Goal: Task Accomplishment & Management: Complete application form

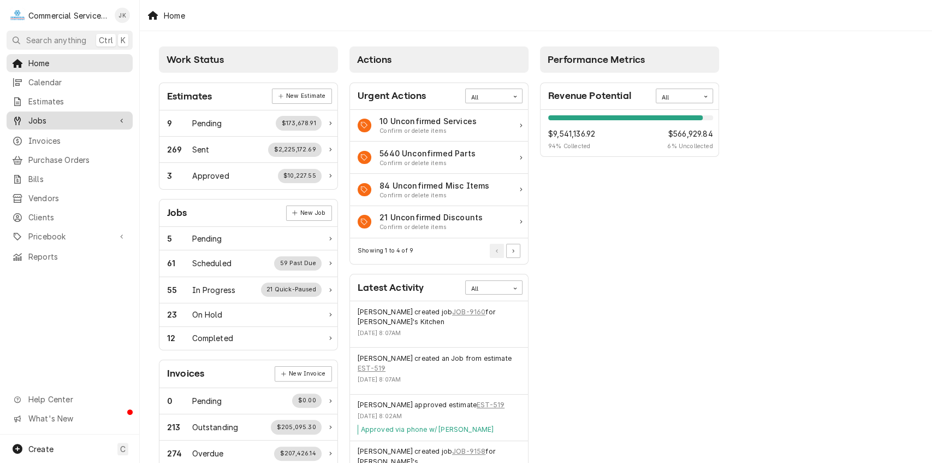
click at [96, 123] on link "Jobs" at bounding box center [70, 120] width 126 height 18
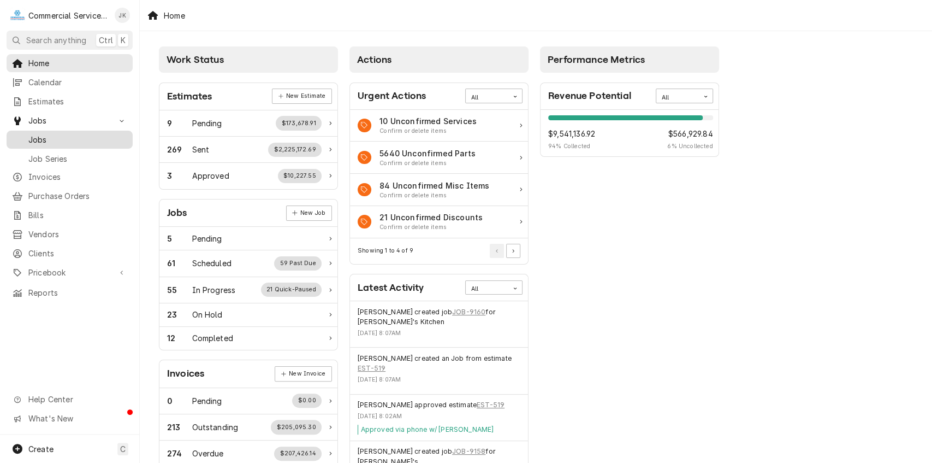
click at [97, 135] on span "Jobs" at bounding box center [77, 139] width 99 height 11
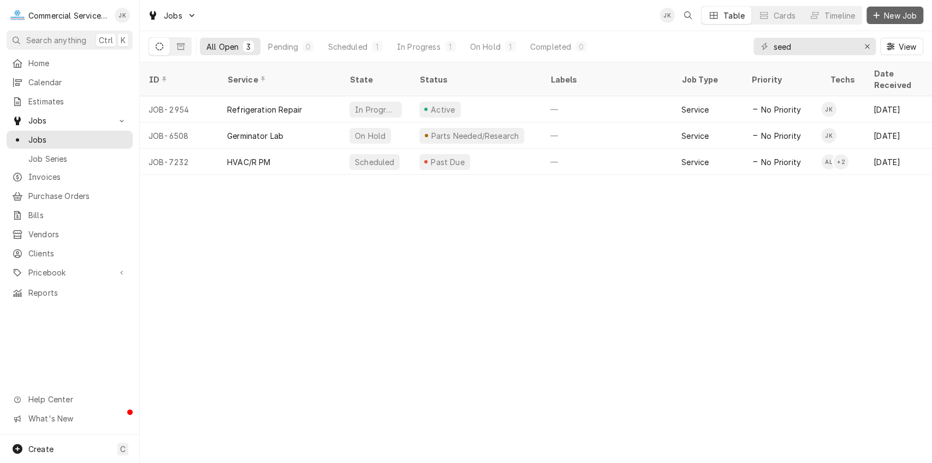
click at [899, 15] on span "New Job" at bounding box center [900, 15] width 37 height 11
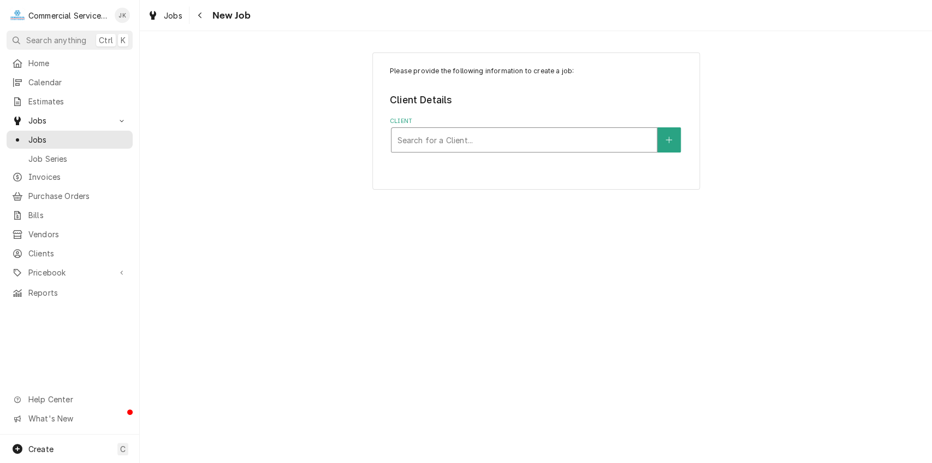
click at [434, 141] on div "Client" at bounding box center [524, 140] width 255 height 20
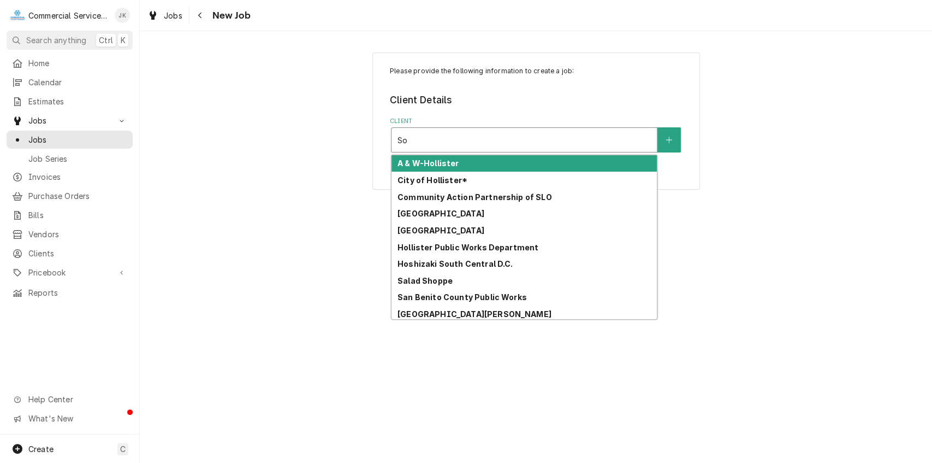
type input "S"
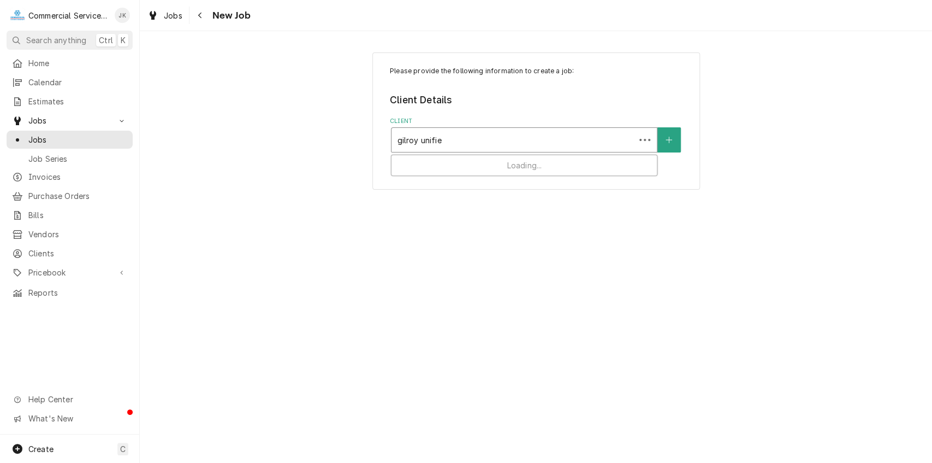
type input "gilroy unified"
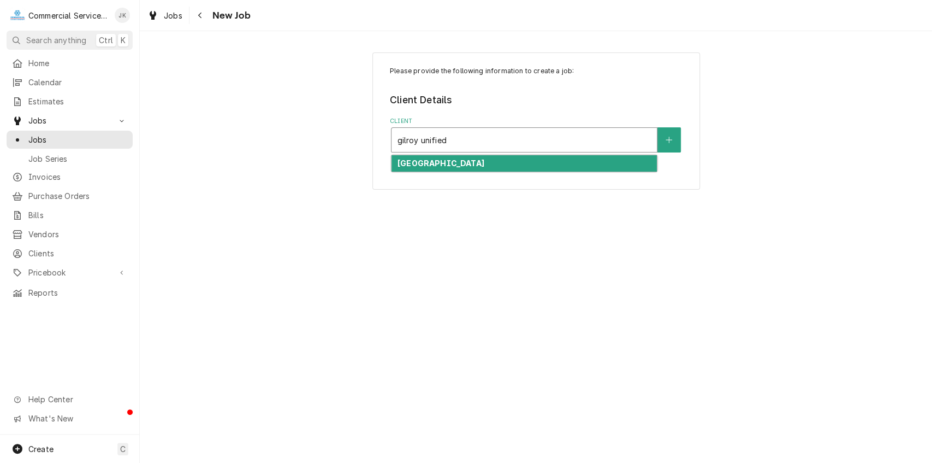
click at [463, 162] on strong "[GEOGRAPHIC_DATA]" at bounding box center [441, 162] width 87 height 9
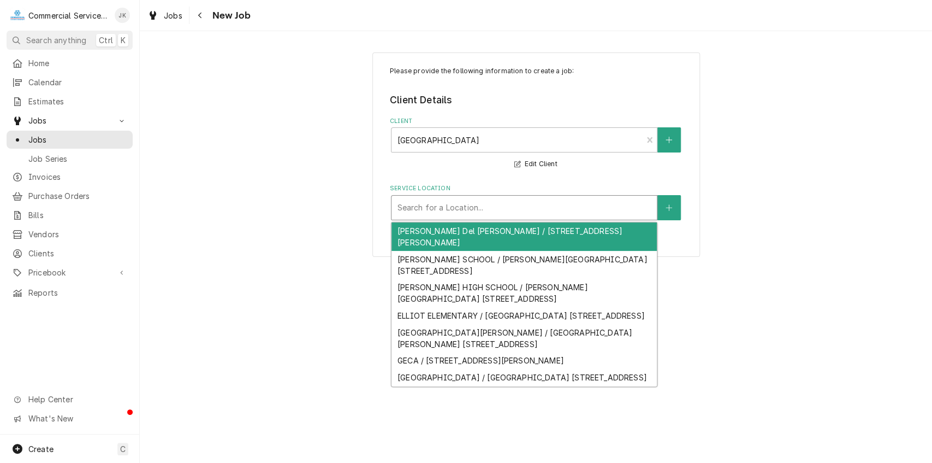
click at [418, 206] on div "Service Location" at bounding box center [524, 208] width 255 height 20
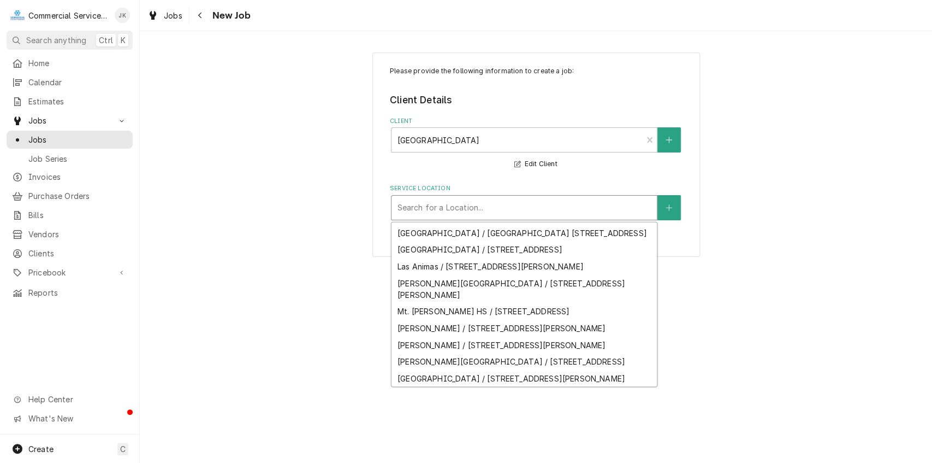
scroll to position [156, 0]
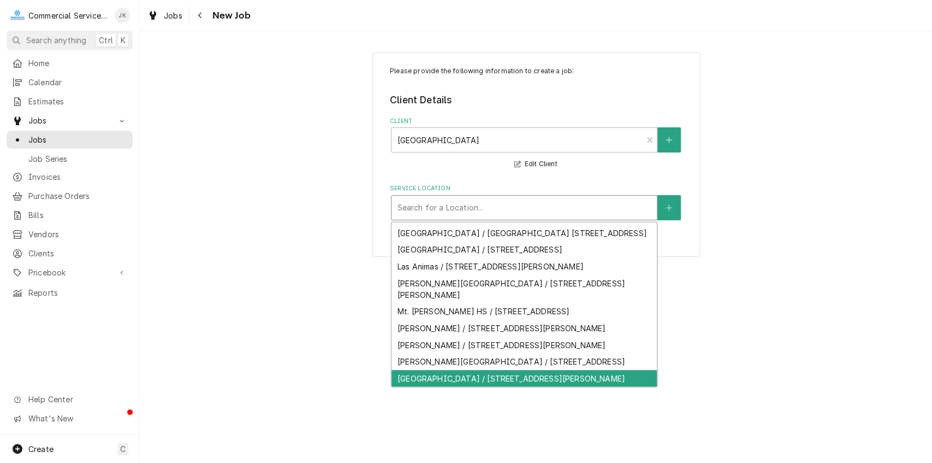
click at [463, 377] on div "[GEOGRAPHIC_DATA] / [STREET_ADDRESS][PERSON_NAME]" at bounding box center [524, 378] width 265 height 17
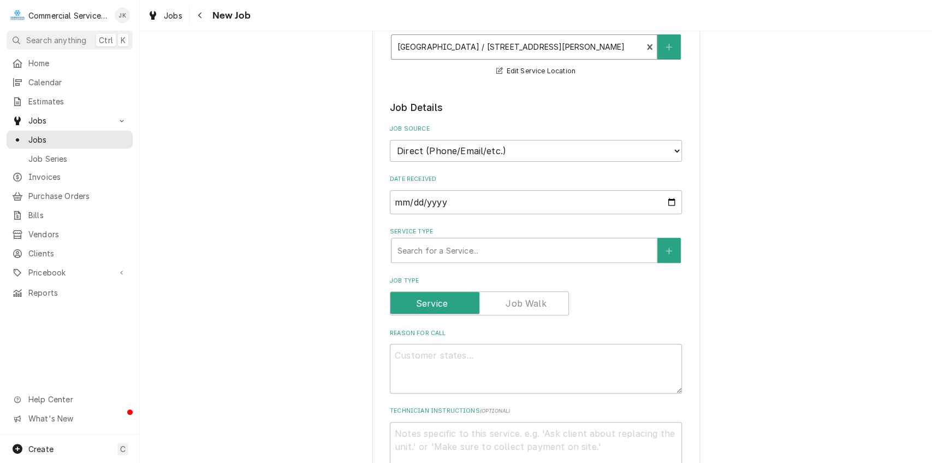
scroll to position [179, 0]
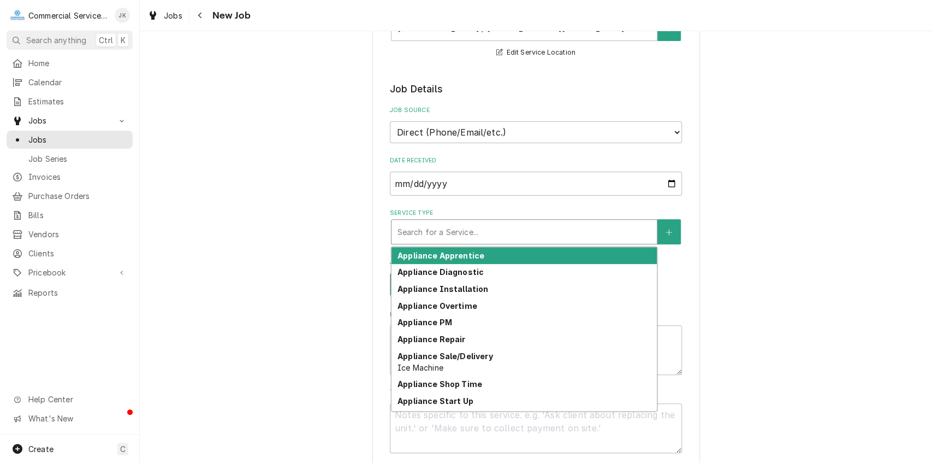
click at [404, 222] on div "Service Type" at bounding box center [524, 232] width 255 height 20
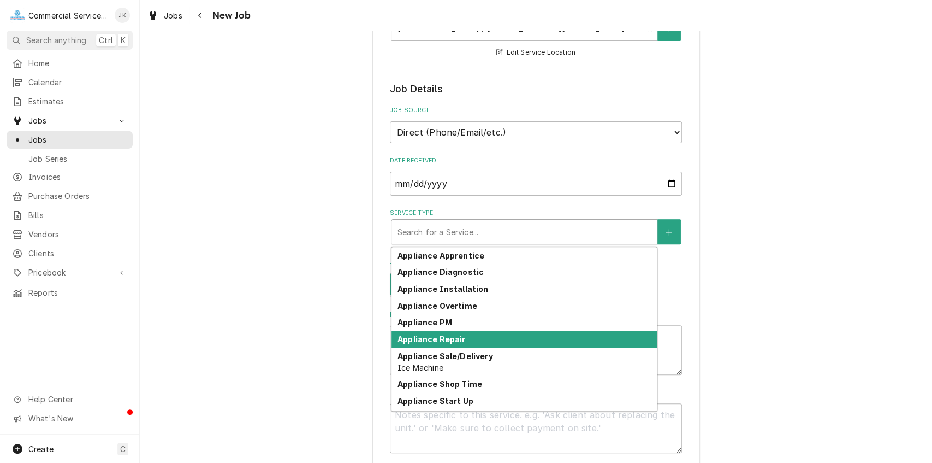
click at [462, 336] on div "Appliance Repair" at bounding box center [524, 338] width 265 height 17
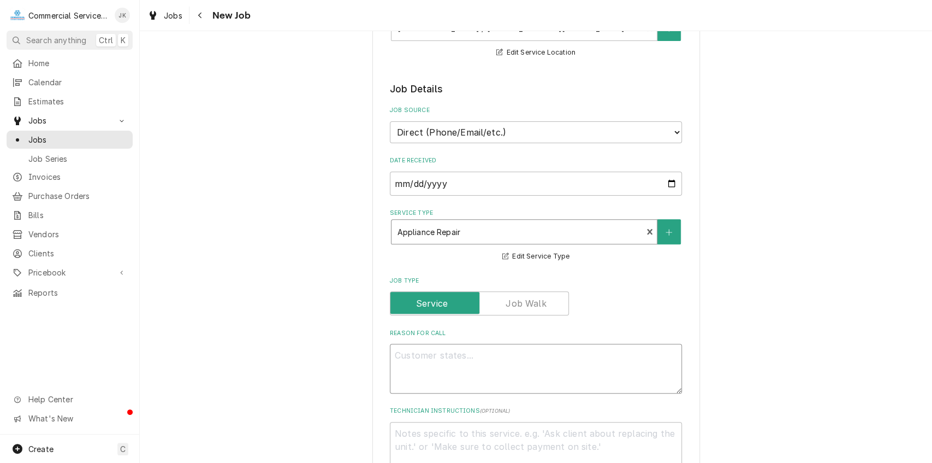
click at [407, 354] on textarea "Reason For Call" at bounding box center [536, 369] width 292 height 50
type textarea "x"
type textarea "I"
type textarea "x"
type textarea "In"
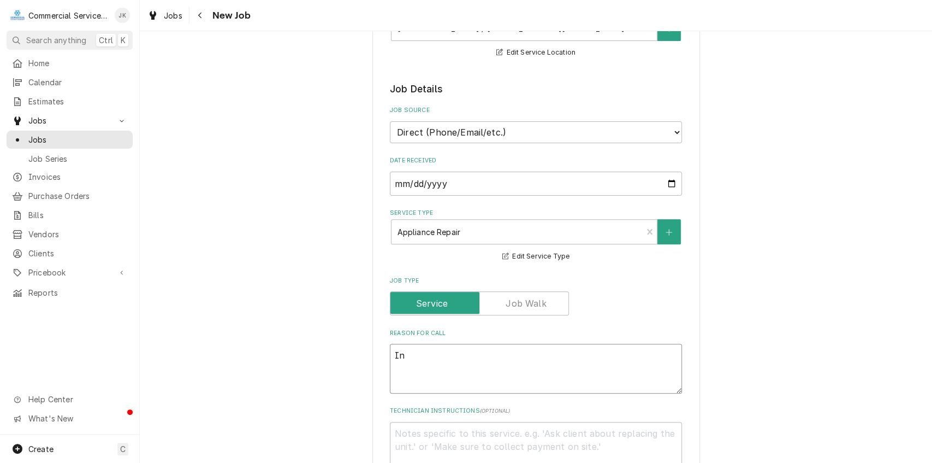
type textarea "x"
type textarea "Ins"
type textarea "x"
type textarea "Inst"
type textarea "x"
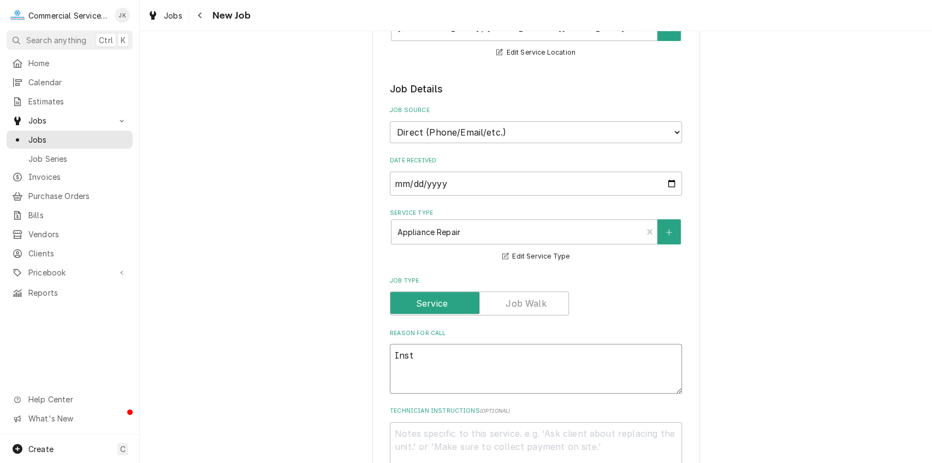
type textarea "Insta"
type textarea "x"
type textarea "Instal"
type textarea "x"
type textarea "Install"
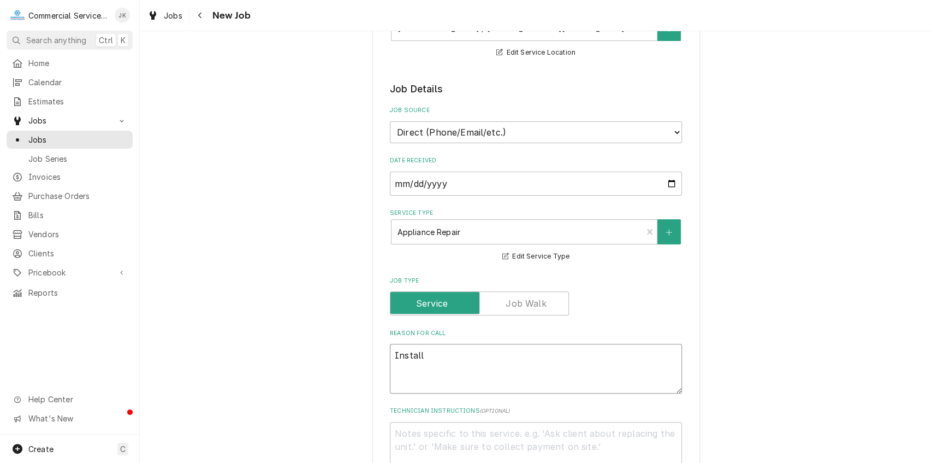
type textarea "x"
type textarea "Install"
type textarea "x"
type textarea "Install p"
type textarea "x"
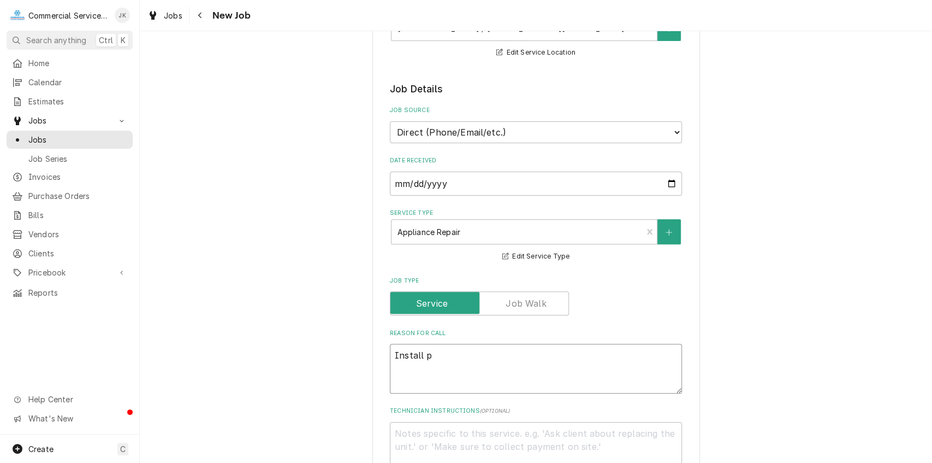
type textarea "Install pa"
type textarea "x"
type textarea "Install pat"
type textarea "x"
type textarea "Install patr"
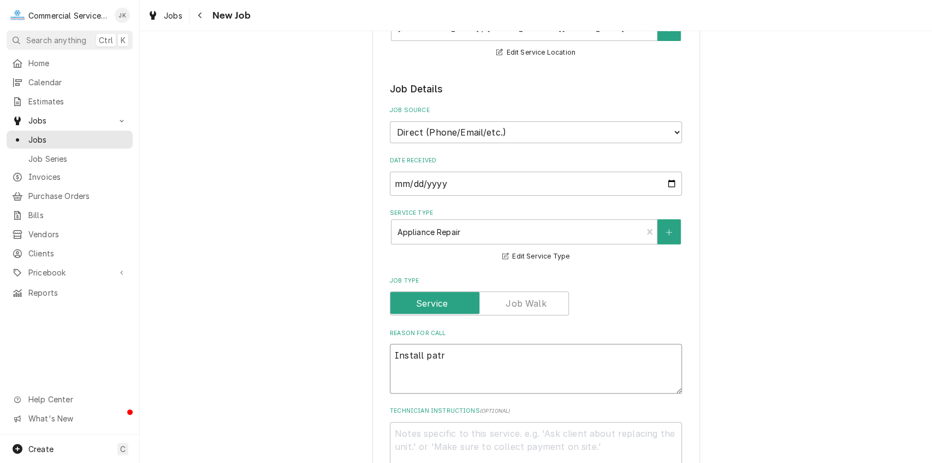
type textarea "x"
type textarea "Install pat"
type textarea "x"
type textarea "Install pa"
type textarea "x"
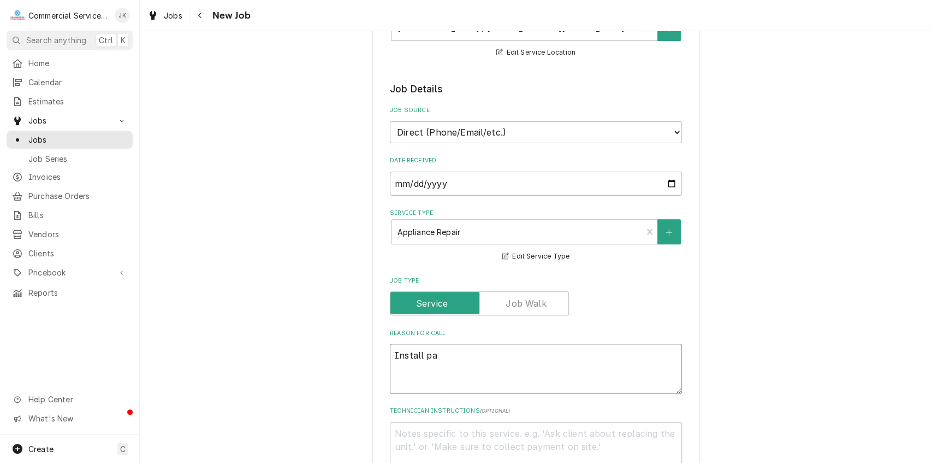
type textarea "Install par"
type textarea "x"
type textarea "Install part"
type textarea "x"
type textarea "Install parts"
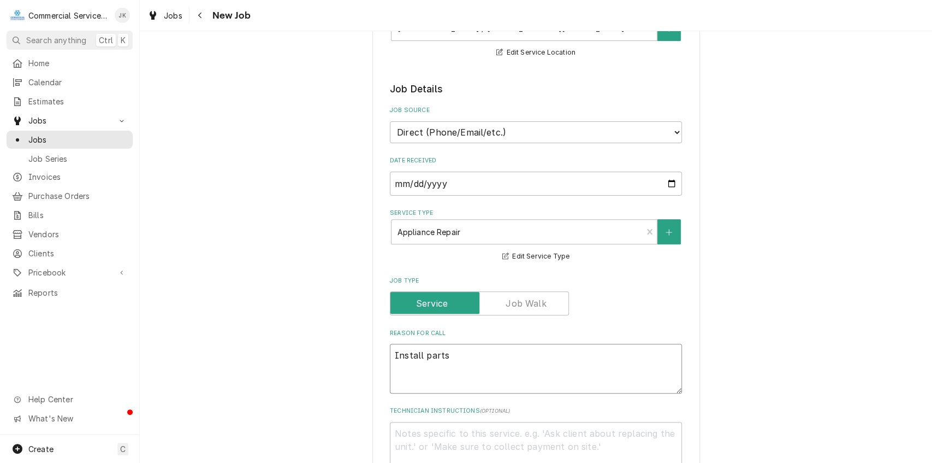
type textarea "x"
type textarea "Install parts"
type textarea "x"
type textarea "Install parts i"
type textarea "x"
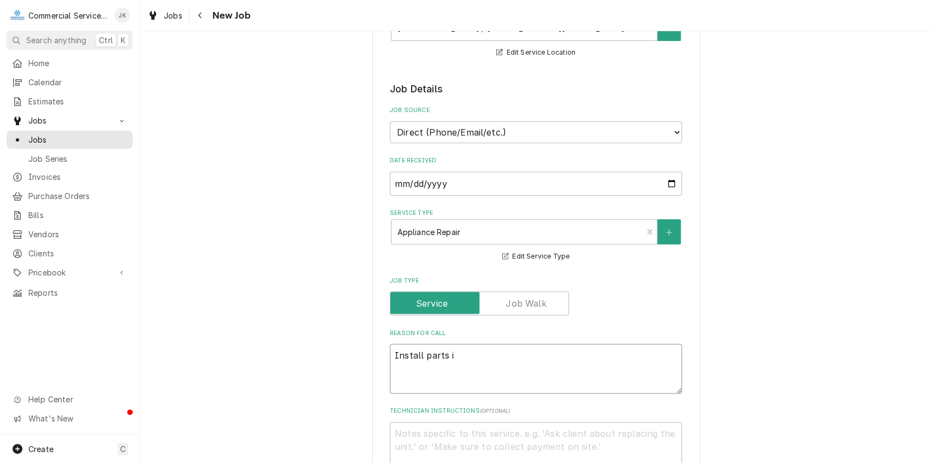
type textarea "Install parts in"
type textarea "x"
type textarea "Install parts ind"
type textarea "x"
type textarea "Install parts indu"
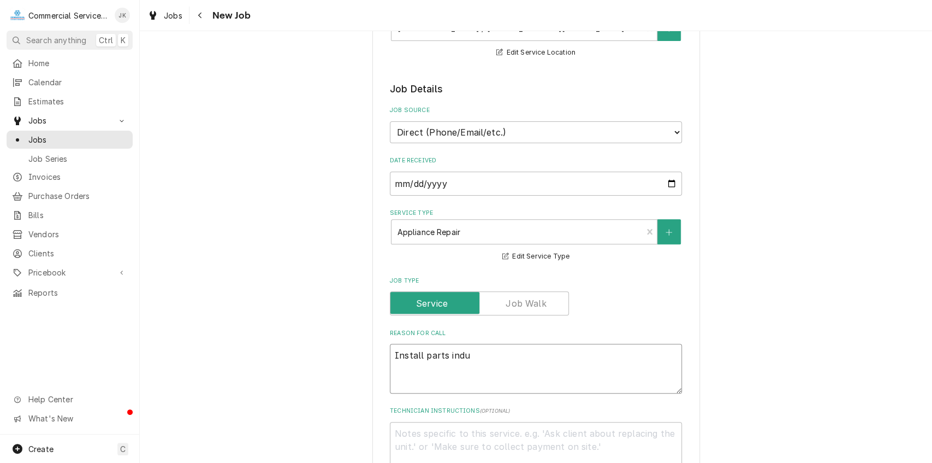
type textarea "x"
type textarea "Install parts induc"
type textarea "x"
type textarea "Install parts induct"
type textarea "x"
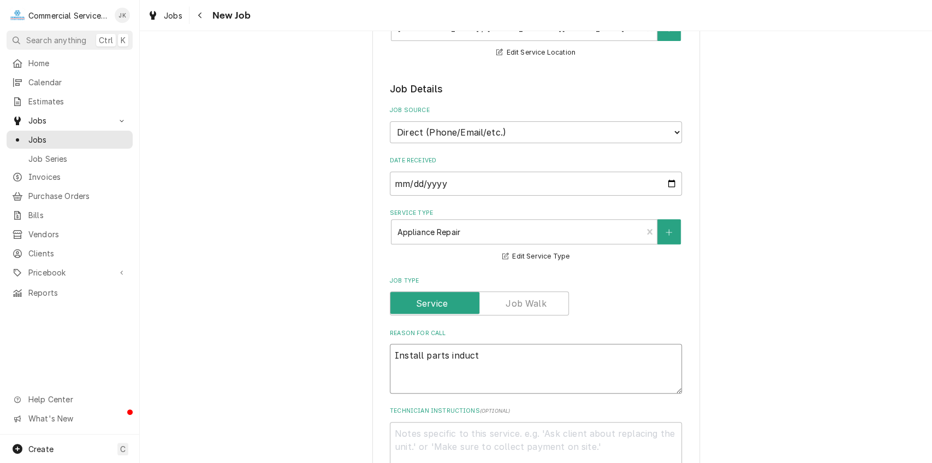
type textarea "Install parts inducti"
type textarea "x"
type textarea "Install parts inductio"
type textarea "x"
type textarea "Install parts induction"
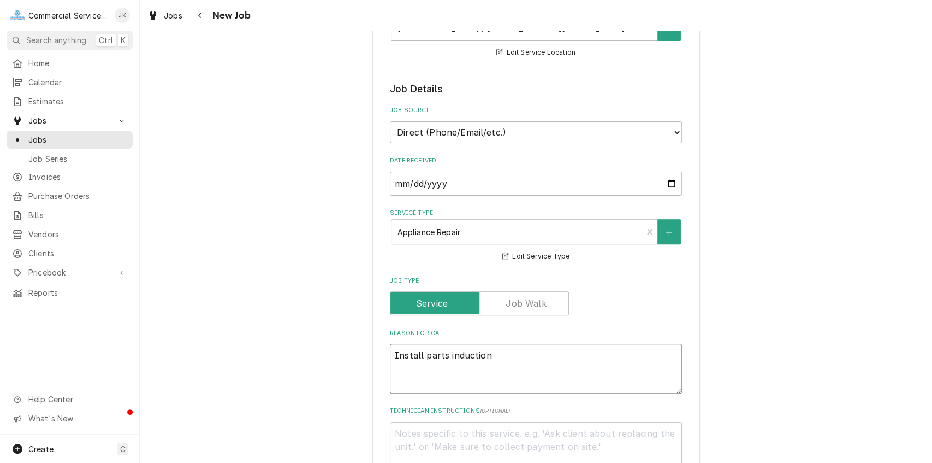
type textarea "x"
type textarea "Install parts induction"
type textarea "x"
type textarea "Install parts induction o"
type textarea "x"
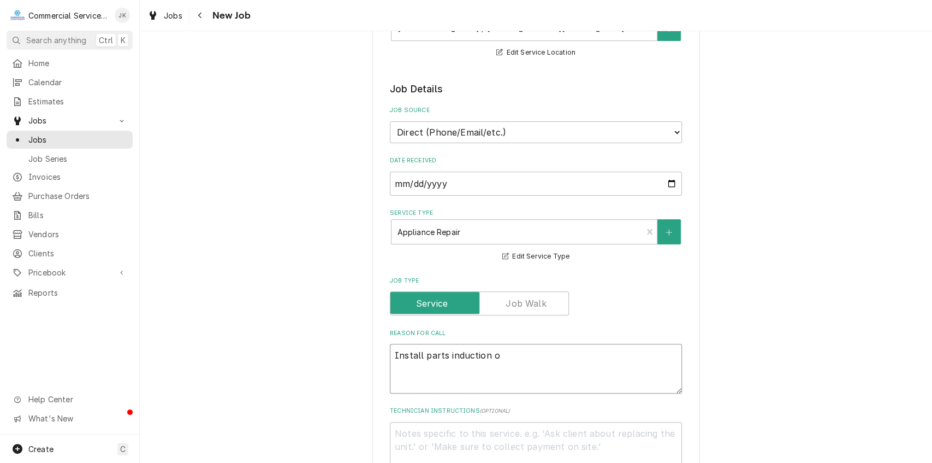
type textarea "Install parts induction ov"
type textarea "x"
type textarea "Install parts induction ove"
type textarea "x"
type textarea "Install parts induction oven"
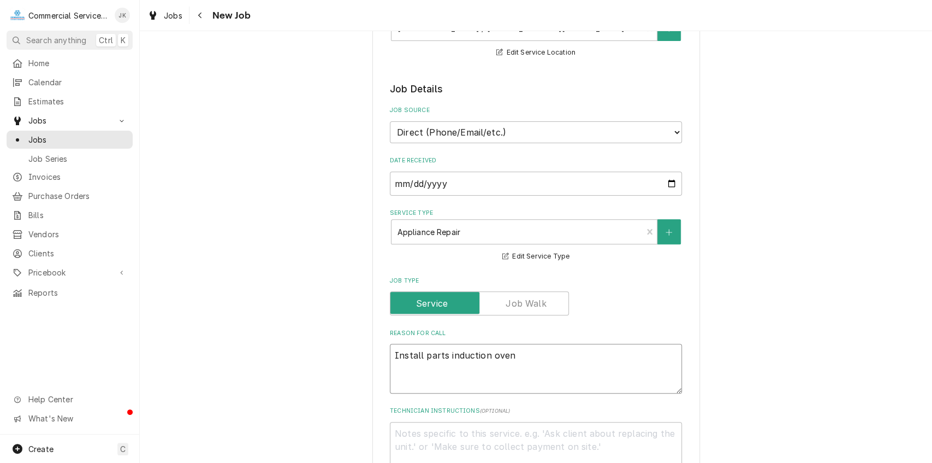
click at [444, 355] on textarea "Install parts induction oven" at bounding box center [536, 369] width 292 height 50
type textarea "x"
type textarea "Install parts induction oven"
type textarea "x"
type textarea "Install parts o induction oven"
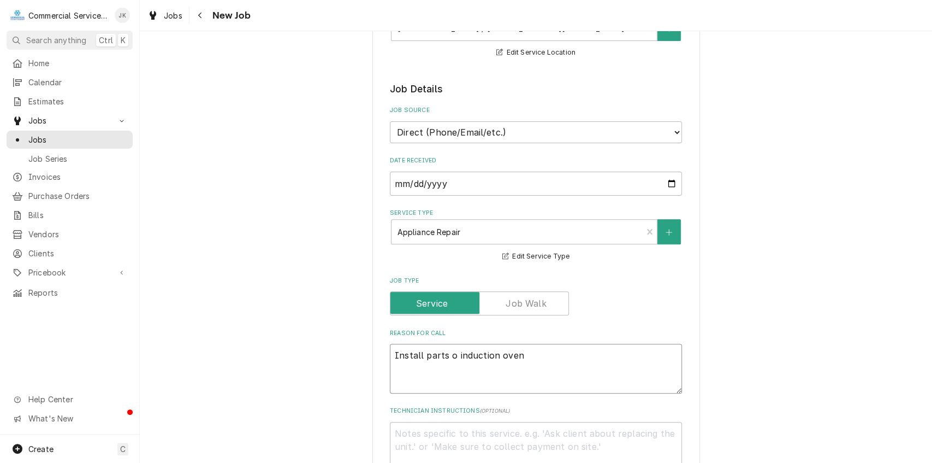
type textarea "x"
type textarea "Install parts on induction oven"
type textarea "x"
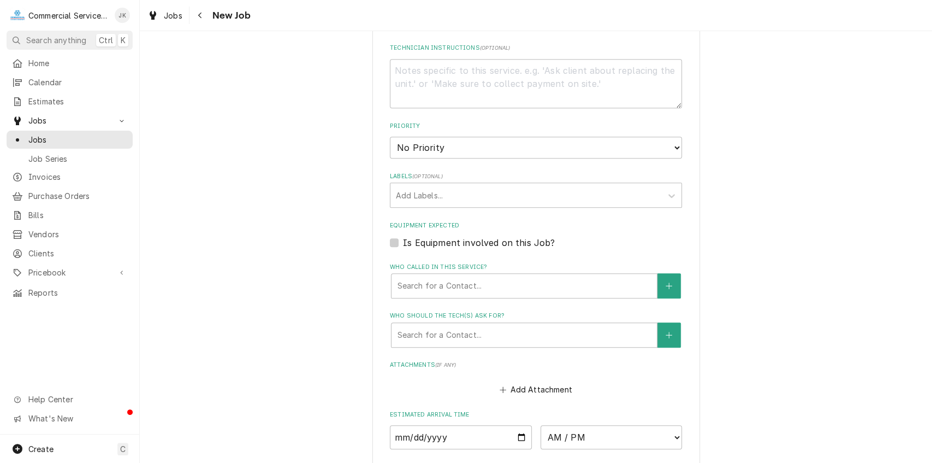
scroll to position [547, 0]
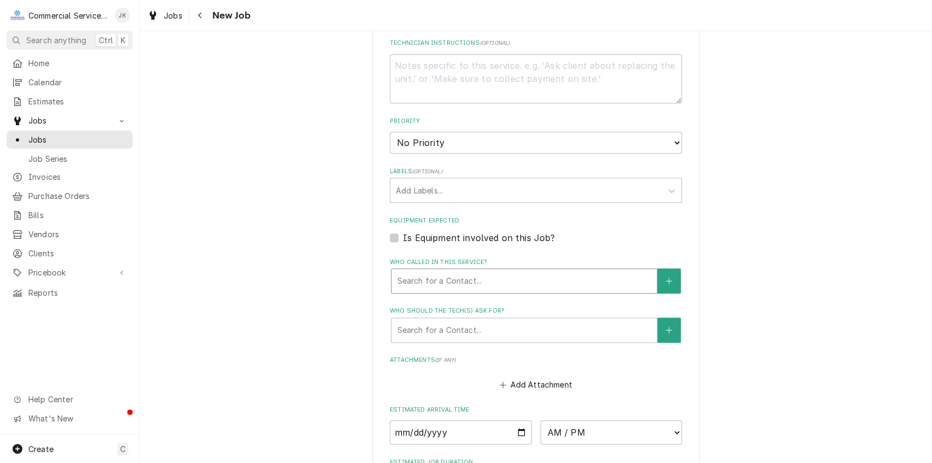
type textarea "Install parts on induction oven"
click at [408, 277] on div "Who called in this service?" at bounding box center [524, 281] width 255 height 20
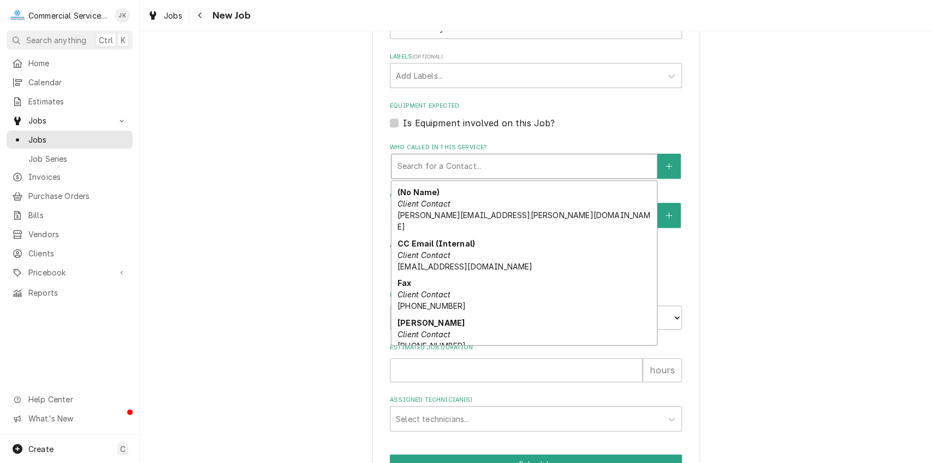
scroll to position [155, 0]
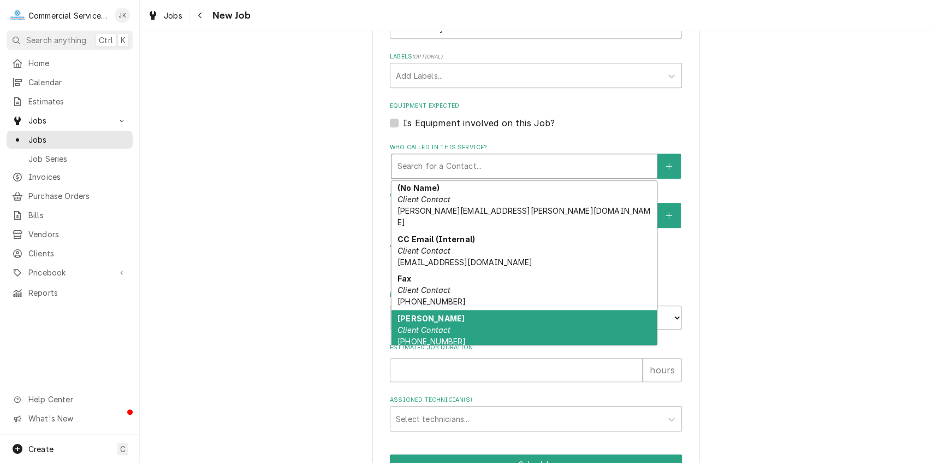
click at [412, 336] on span "(669) 239-9711 jorge.huapayanecochea@gilroyunified.org" at bounding box center [497, 346] width 198 height 21
type textarea "x"
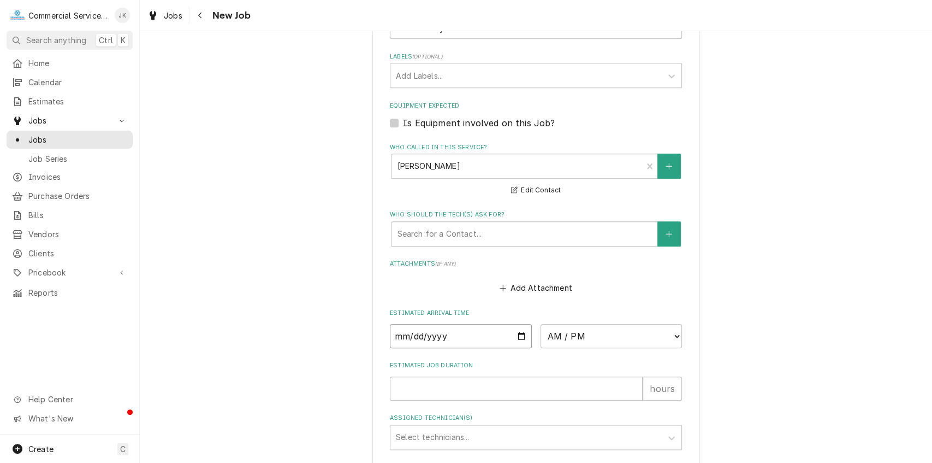
click at [516, 336] on input "Date" at bounding box center [461, 336] width 142 height 24
click at [674, 338] on select "AM / PM 6:00 AM 6:15 AM 6:30 AM 6:45 AM 7:00 AM 7:15 AM 7:30 AM 7:45 AM 8:00 AM…" at bounding box center [612, 336] width 142 height 24
select select "09:00:00"
click at [541, 324] on select "AM / PM 6:00 AM 6:15 AM 6:30 AM 6:45 AM 7:00 AM 7:15 AM 7:30 AM 7:45 AM 8:00 AM…" at bounding box center [612, 336] width 142 height 24
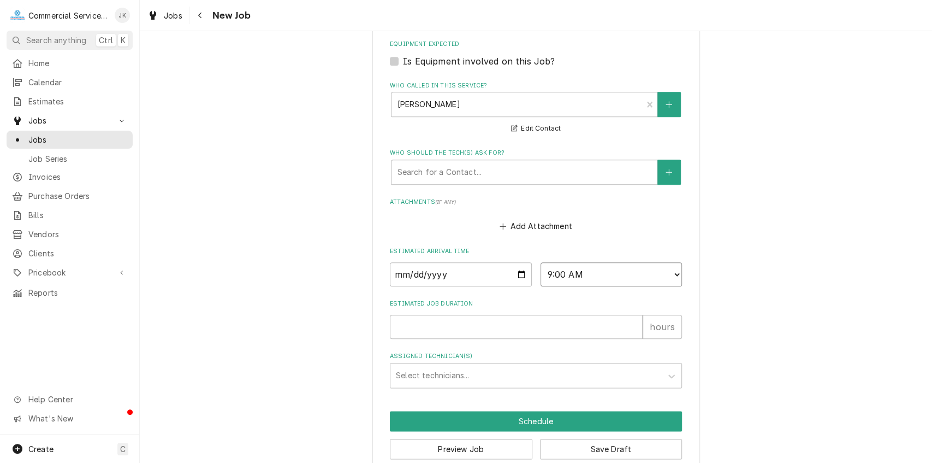
scroll to position [744, 0]
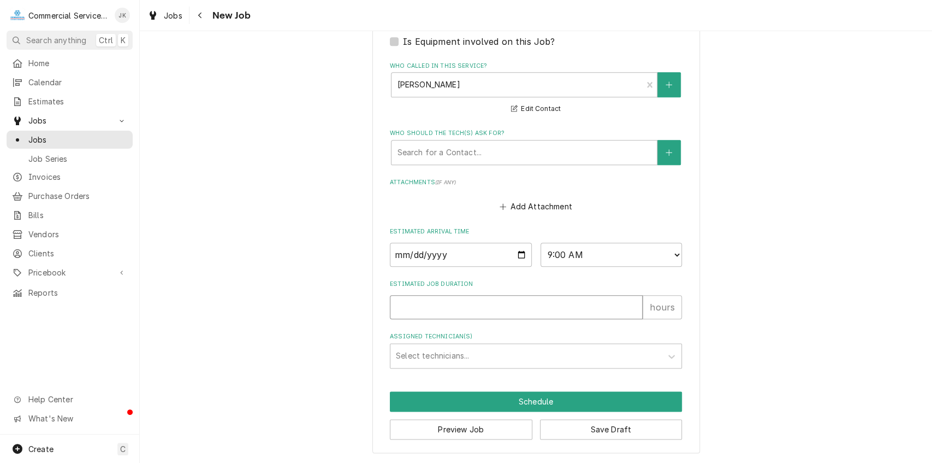
click at [405, 307] on input "Estimated Job Duration" at bounding box center [516, 307] width 253 height 24
type textarea "x"
type input "3"
type textarea "x"
type input "3"
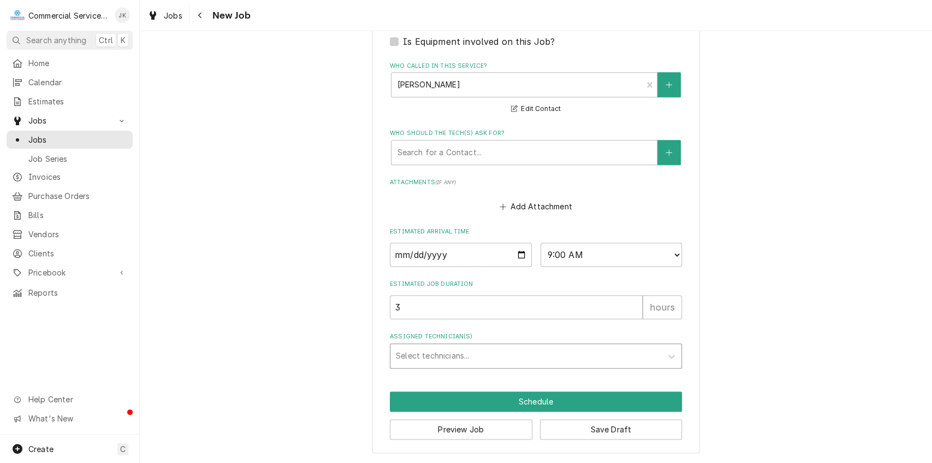
click at [410, 348] on div "Assigned Technician(s)" at bounding box center [526, 356] width 261 height 20
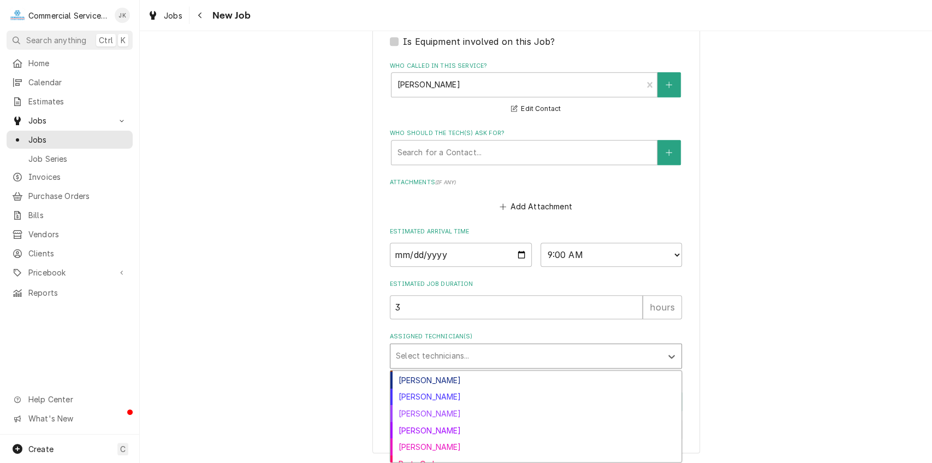
scroll to position [126, 0]
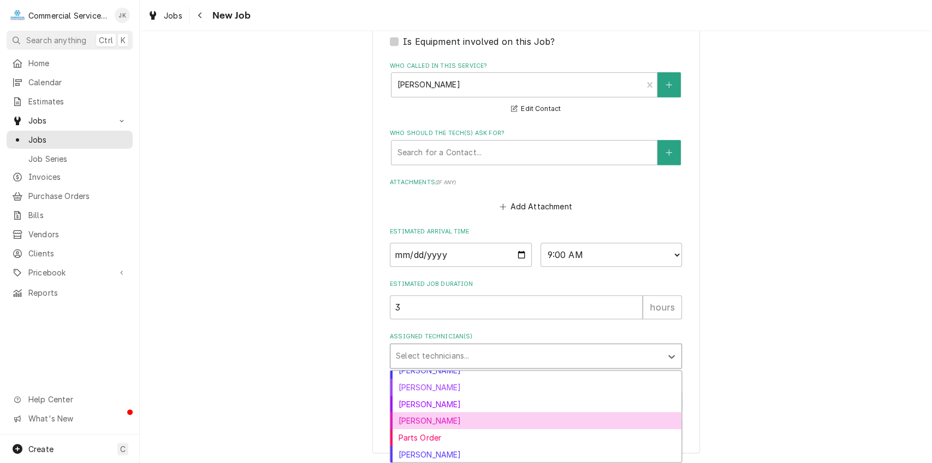
click at [439, 425] on div "[PERSON_NAME]" at bounding box center [536, 420] width 291 height 17
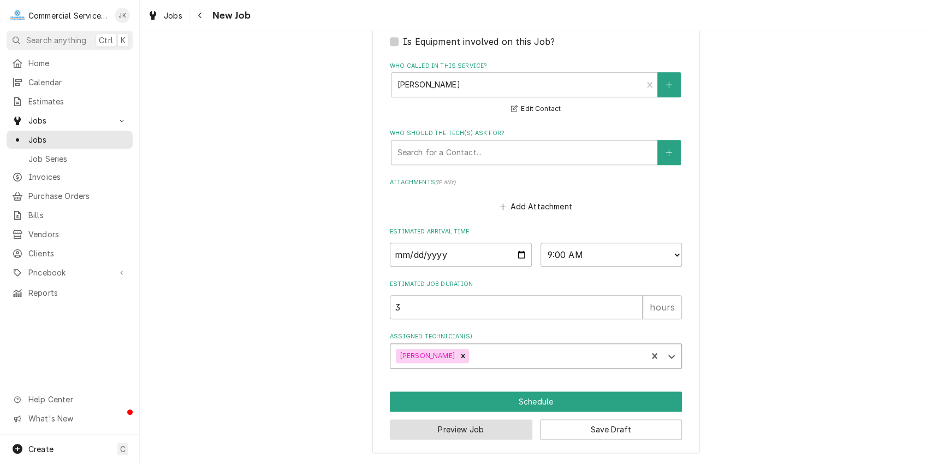
type textarea "x"
click at [517, 256] on input "Date" at bounding box center [461, 255] width 142 height 24
type input "2025-08-11"
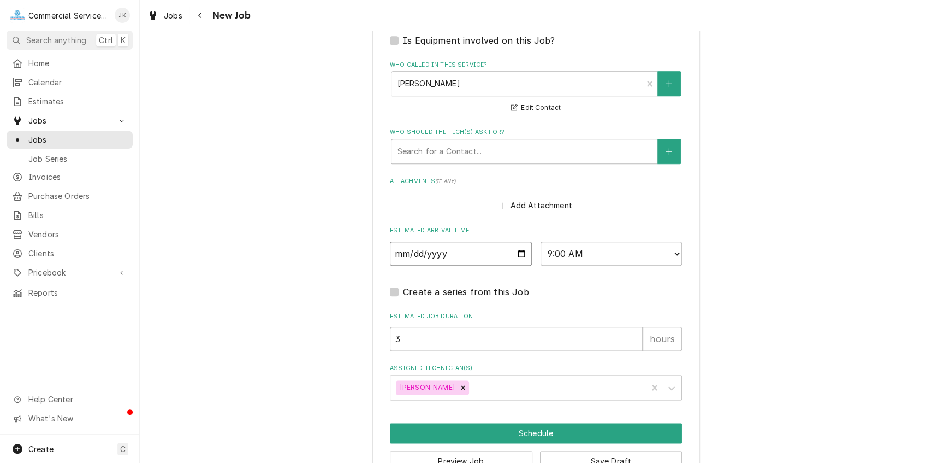
scroll to position [777, 0]
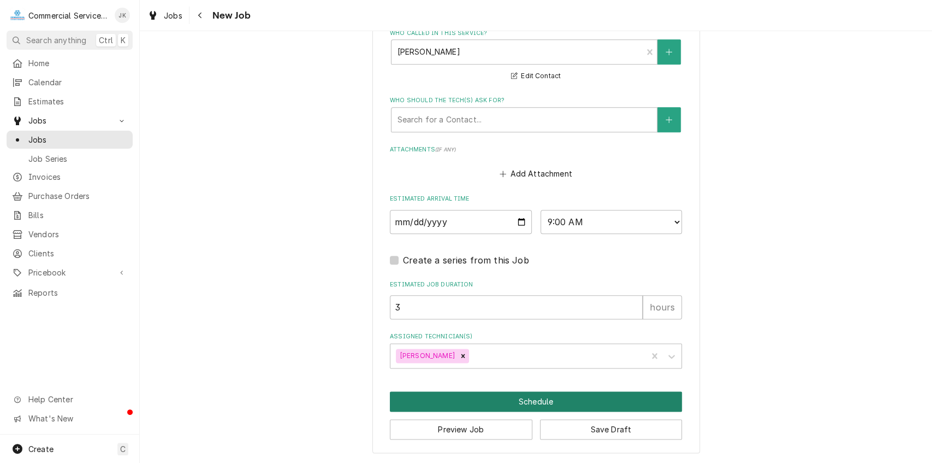
click at [536, 396] on button "Schedule" at bounding box center [536, 401] width 292 height 20
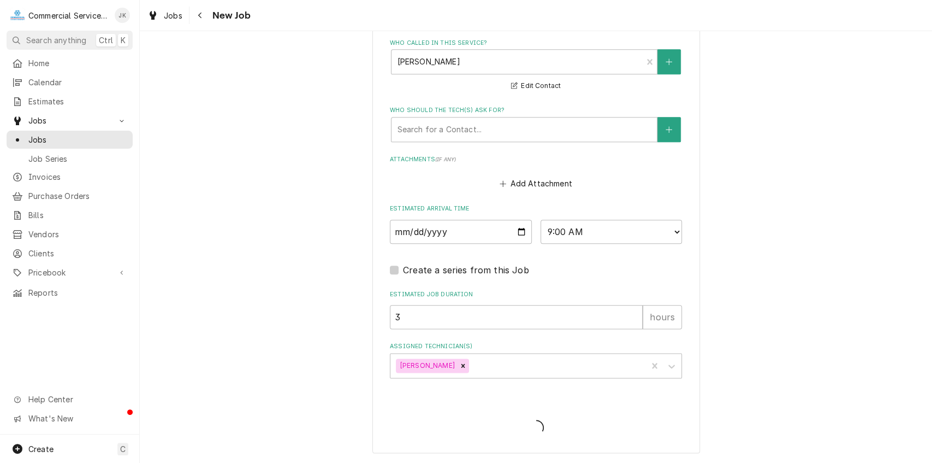
type textarea "x"
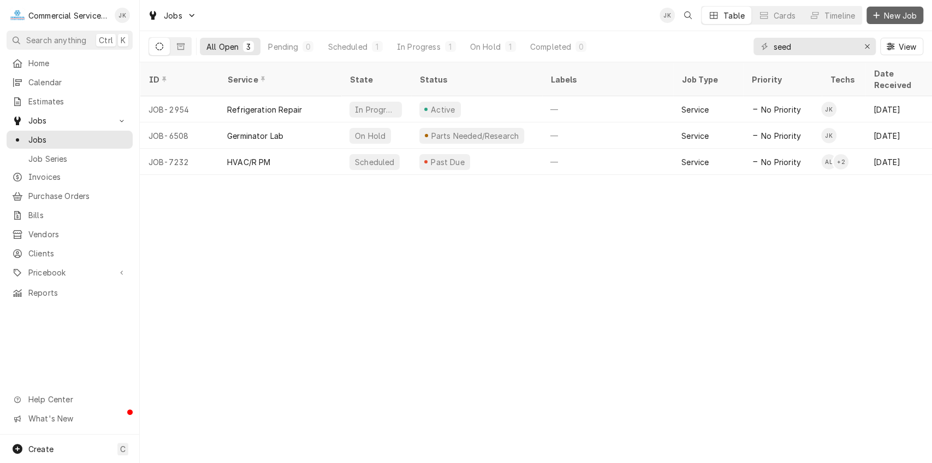
click at [900, 17] on span "New Job" at bounding box center [900, 15] width 37 height 11
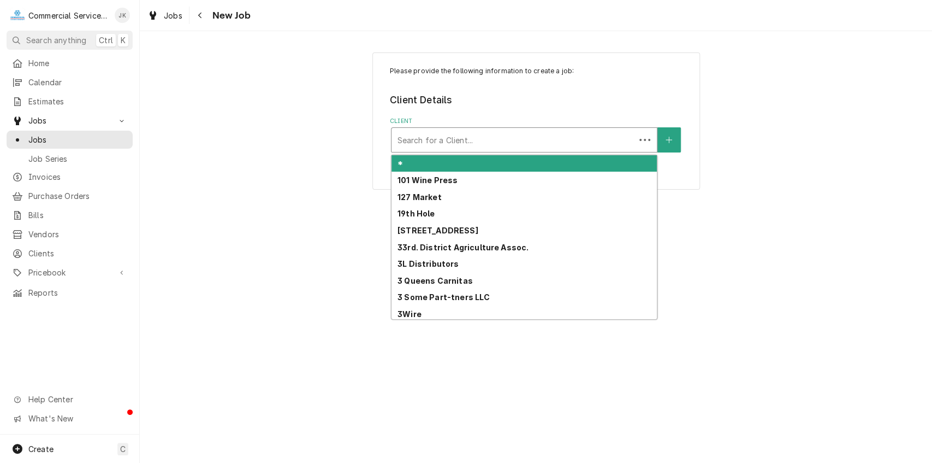
click at [407, 133] on div "Client" at bounding box center [513, 140] width 233 height 20
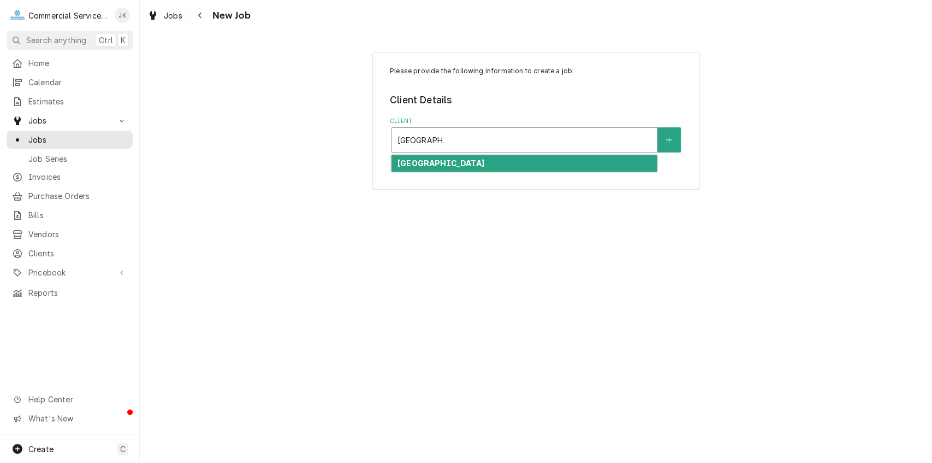
type input "Pacific Hills"
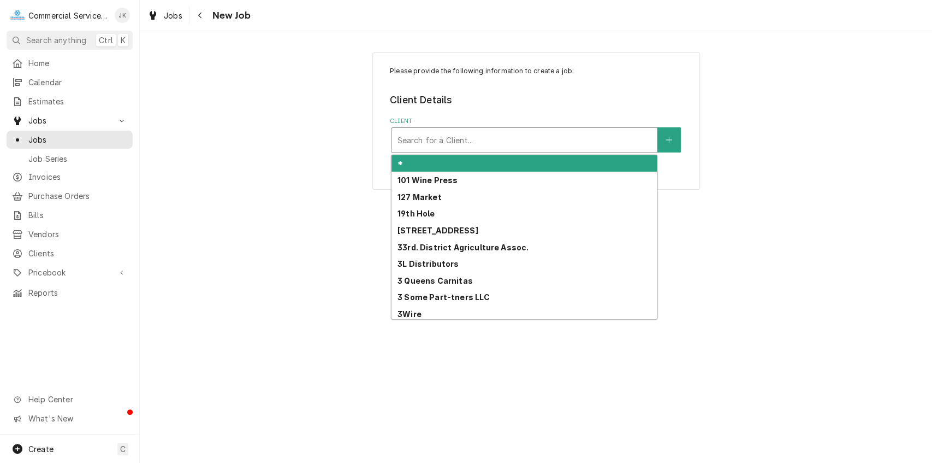
click at [423, 141] on div "Client" at bounding box center [524, 140] width 255 height 20
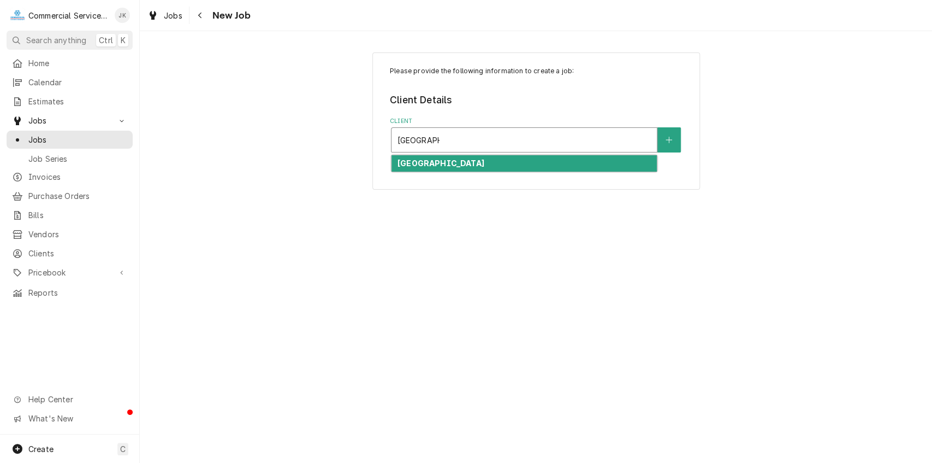
type input "Pacific Hills"
click at [447, 169] on div "[GEOGRAPHIC_DATA]" at bounding box center [524, 163] width 265 height 17
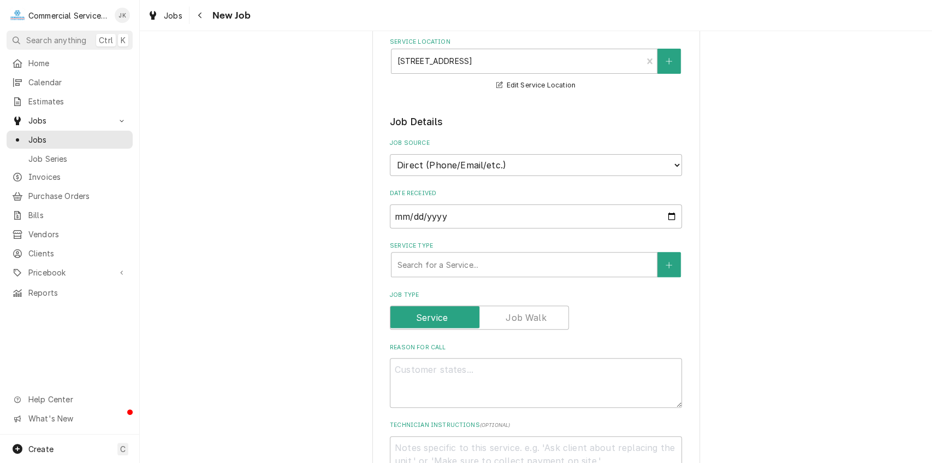
scroll to position [151, 0]
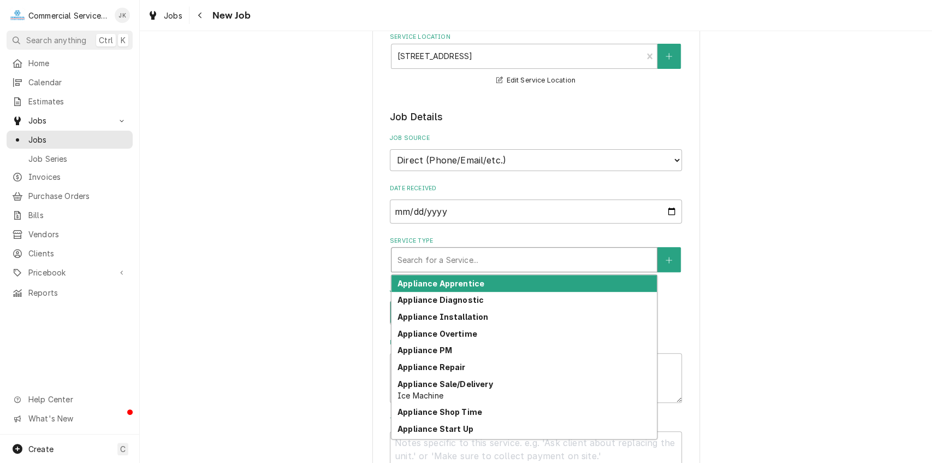
click at [438, 261] on div "Service Type" at bounding box center [524, 260] width 255 height 20
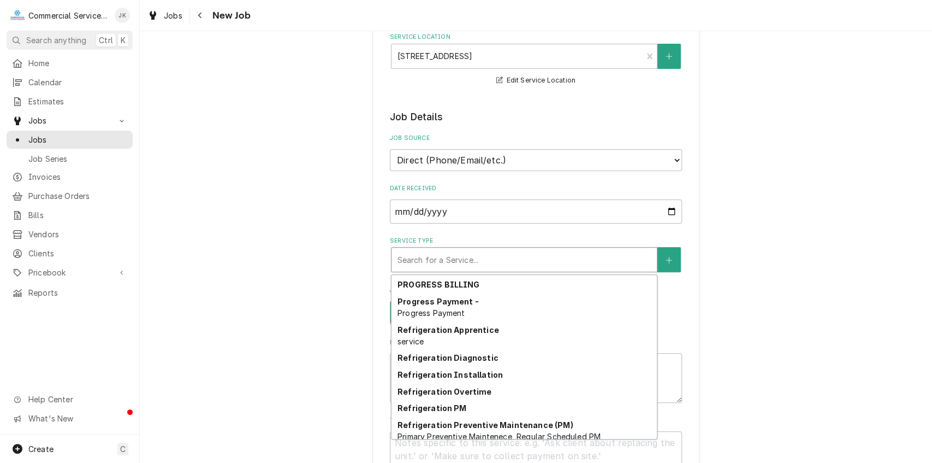
scroll to position [1151, 0]
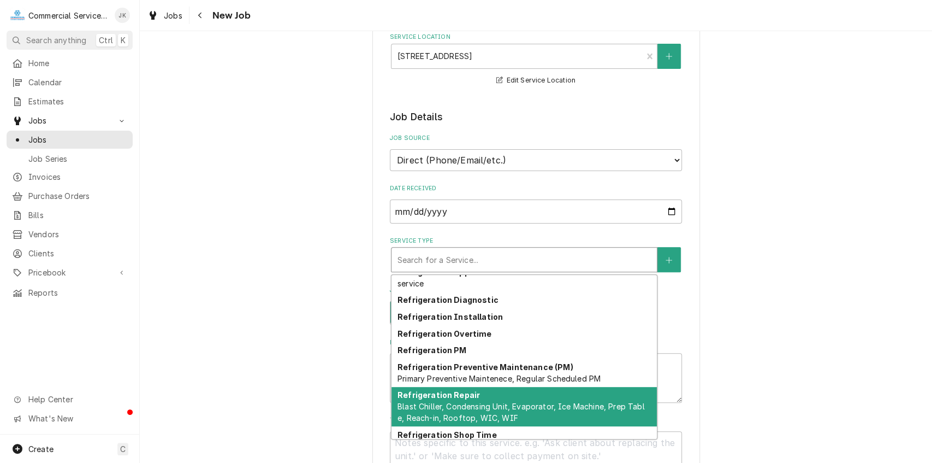
click at [420, 404] on span "Blast Chiller, Condensing Unit, Evaporator, Ice Machine, Prep Table, Reach-in, …" at bounding box center [521, 411] width 247 height 21
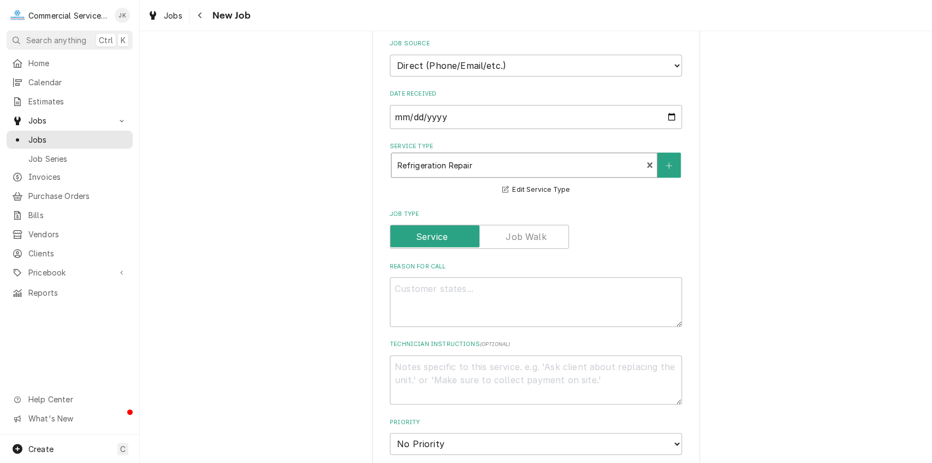
scroll to position [286, 0]
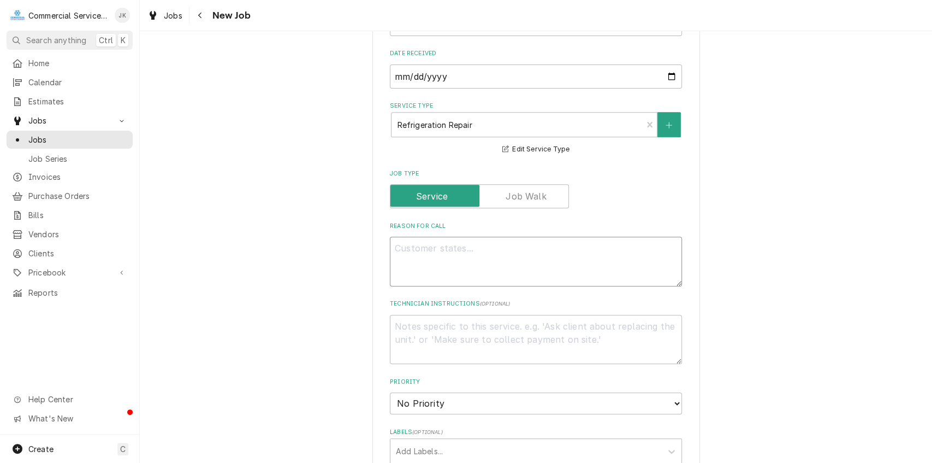
click at [450, 250] on textarea "Reason For Call" at bounding box center [536, 262] width 292 height 50
type textarea "x"
type textarea "I"
type textarea "x"
type textarea "Is"
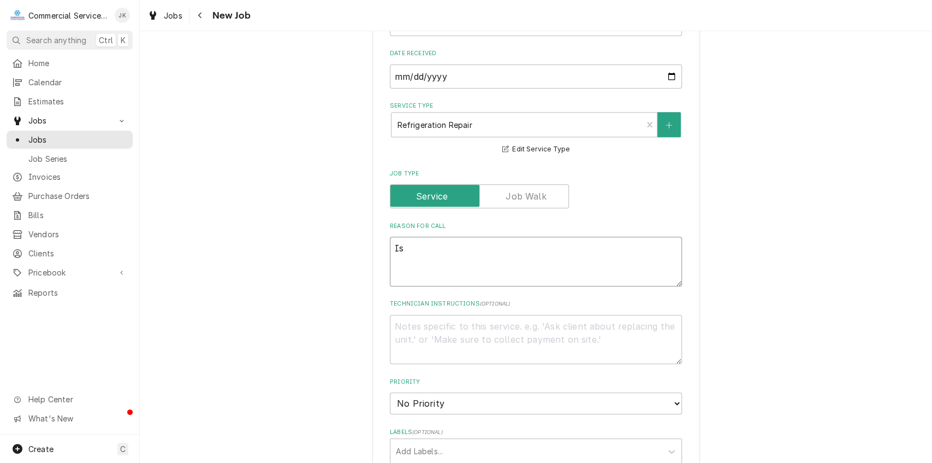
type textarea "x"
type textarea "Ist"
type textarea "x"
type textarea "Ista"
type textarea "x"
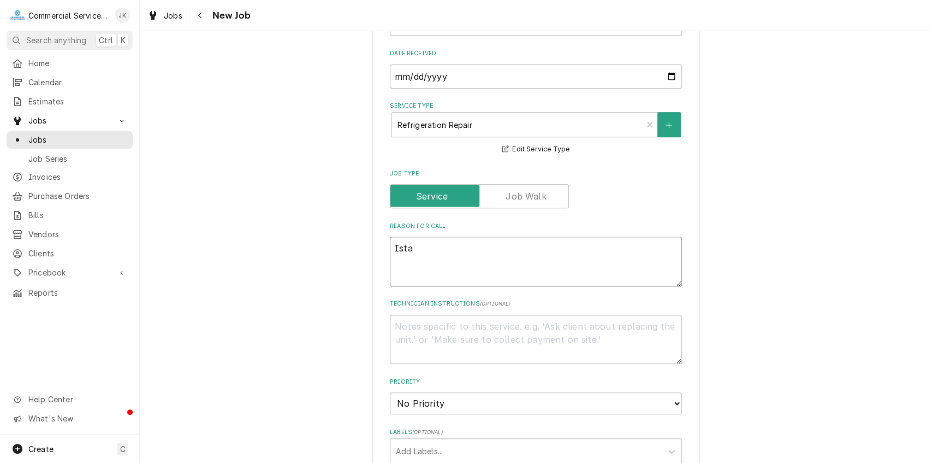
type textarea "Istal"
type textarea "x"
type textarea "Istall"
type textarea "x"
type textarea "Istall"
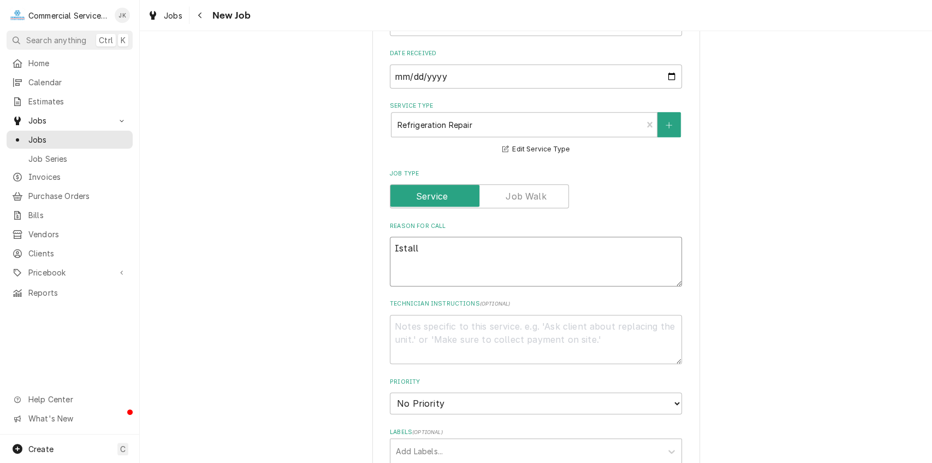
type textarea "x"
type textarea "Istall p"
type textarea "x"
type textarea "Istall pa"
type textarea "x"
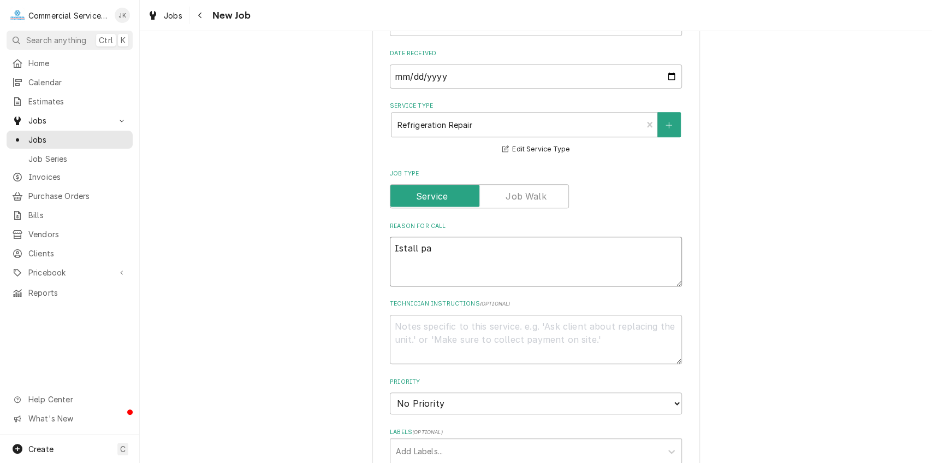
type textarea "Istall par"
type textarea "x"
type textarea "Istall part"
type textarea "x"
type textarea "Istall parts"
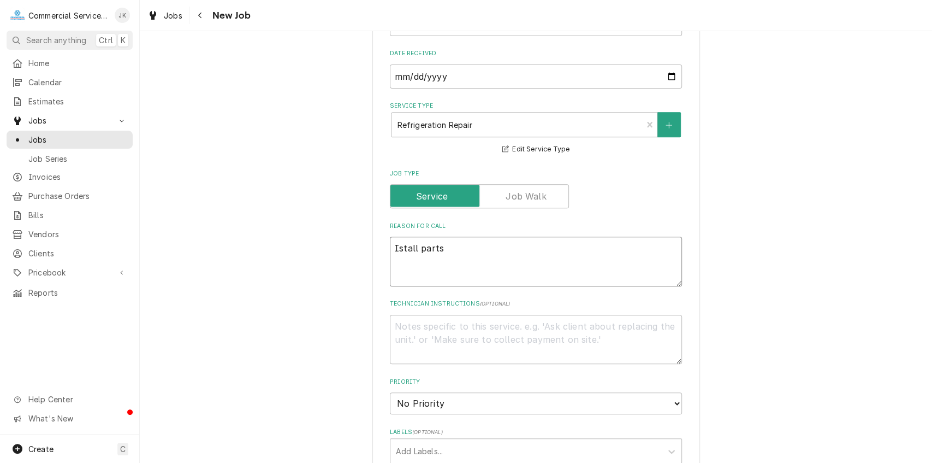
type textarea "x"
type textarea "Istall parts"
type textarea "x"
type textarea "Istall parts i"
type textarea "x"
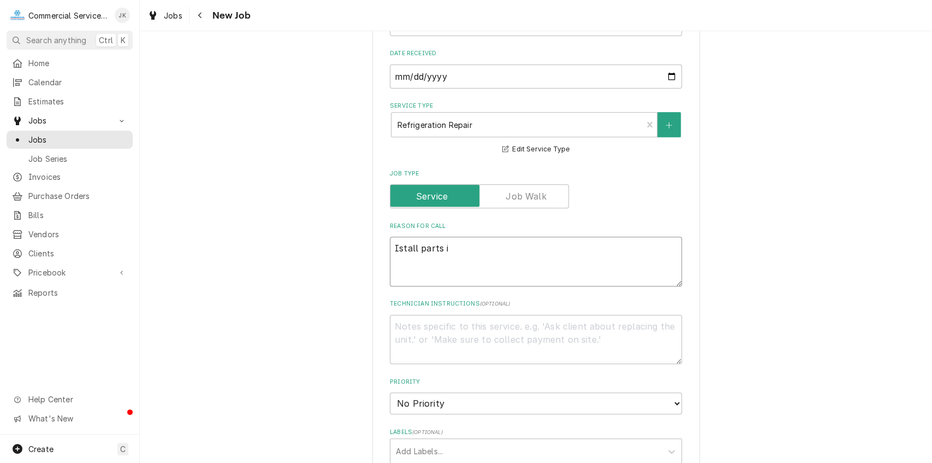
type textarea "Istall parts ic"
type textarea "x"
type textarea "Istall parts ice"
type textarea "x"
type textarea "Istall parts ice"
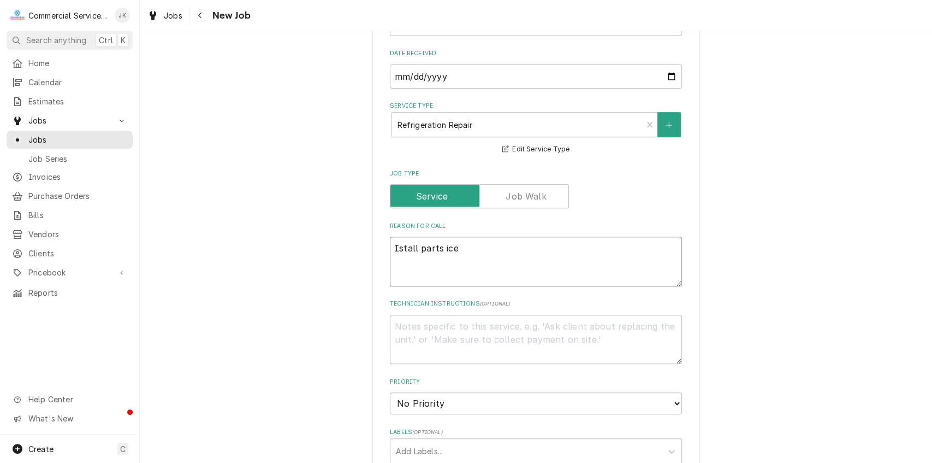
type textarea "x"
type textarea "Istall parts ice m"
type textarea "x"
type textarea "Istall parts ice ma"
type textarea "x"
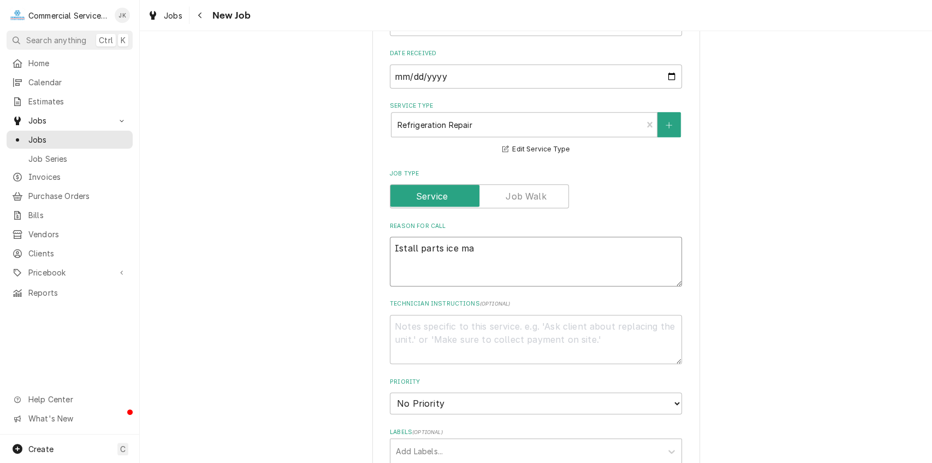
type textarea "Istall parts ice mac"
type textarea "x"
type textarea "Istall parts ice mach"
type textarea "x"
type textarea "Istall parts ice machi"
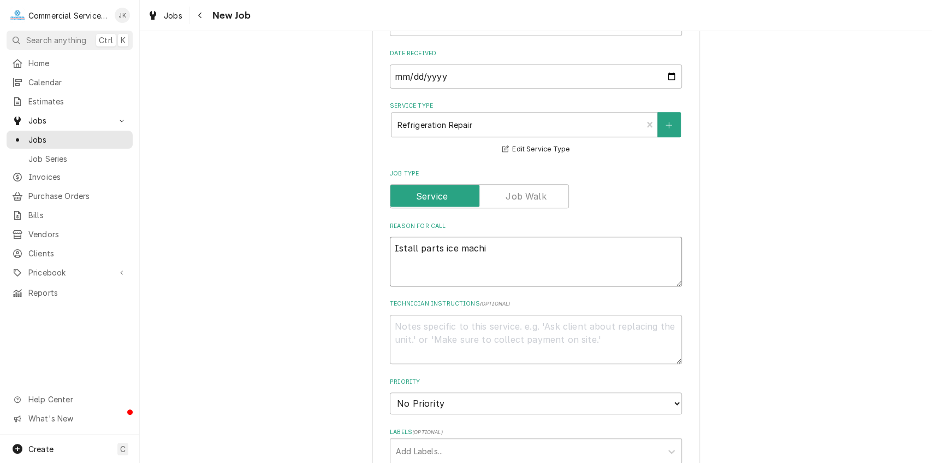
type textarea "x"
type textarea "Istall parts ice machin"
type textarea "x"
type textarea "Istall parts ice machine"
type textarea "x"
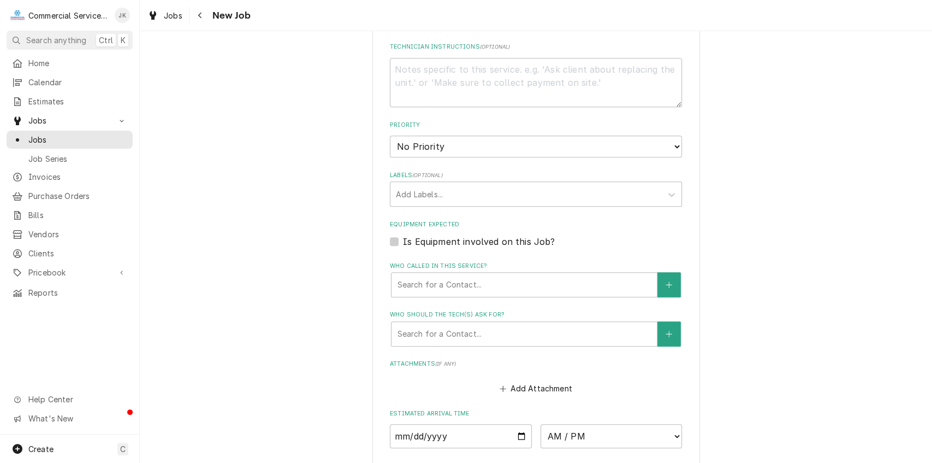
scroll to position [551, 0]
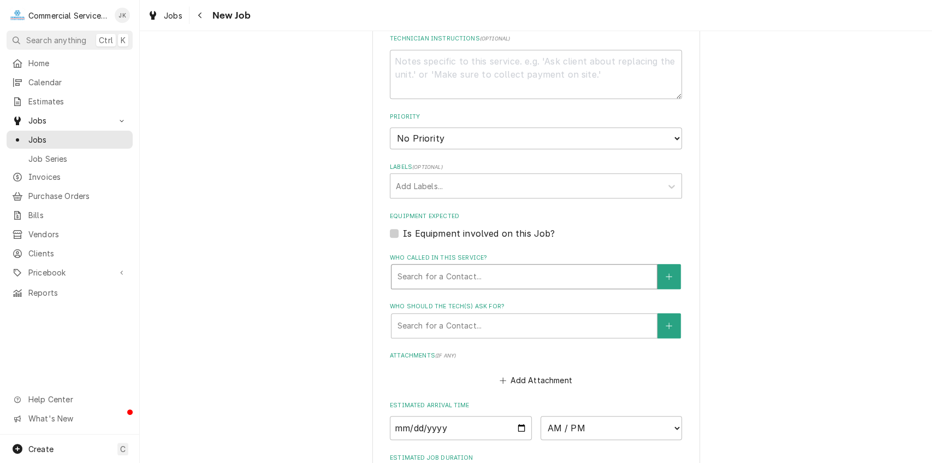
type textarea "Istall parts ice machine"
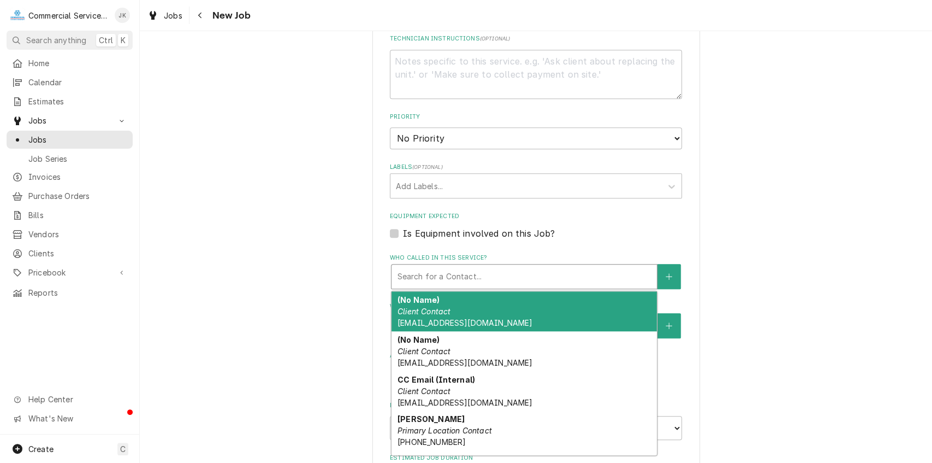
click at [401, 281] on div "Who called in this service?" at bounding box center [524, 277] width 255 height 20
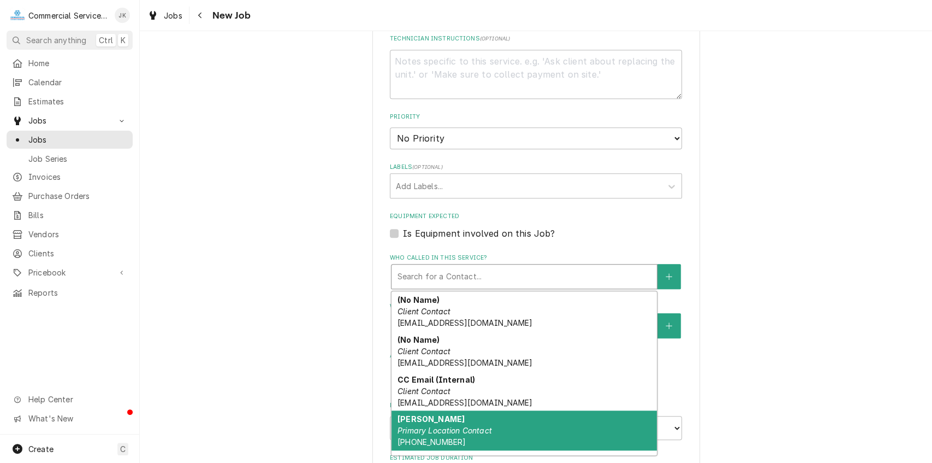
click at [412, 432] on em "Primary Location Contact" at bounding box center [445, 429] width 94 height 9
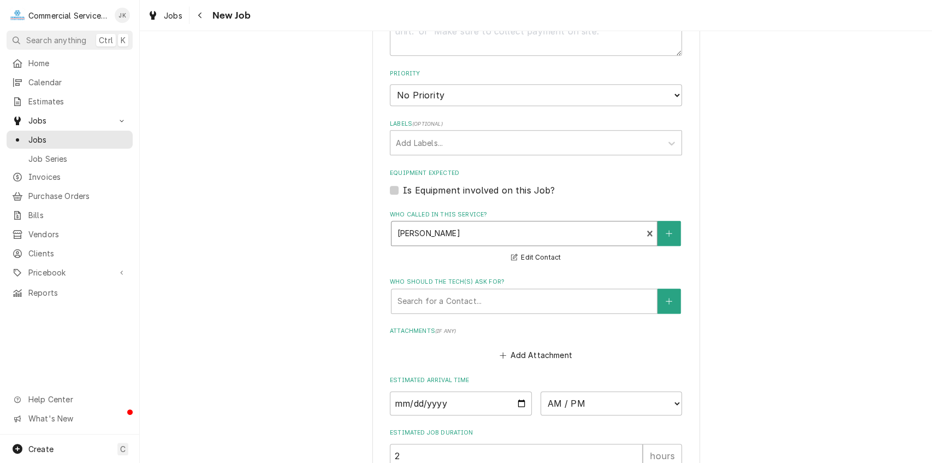
scroll to position [744, 0]
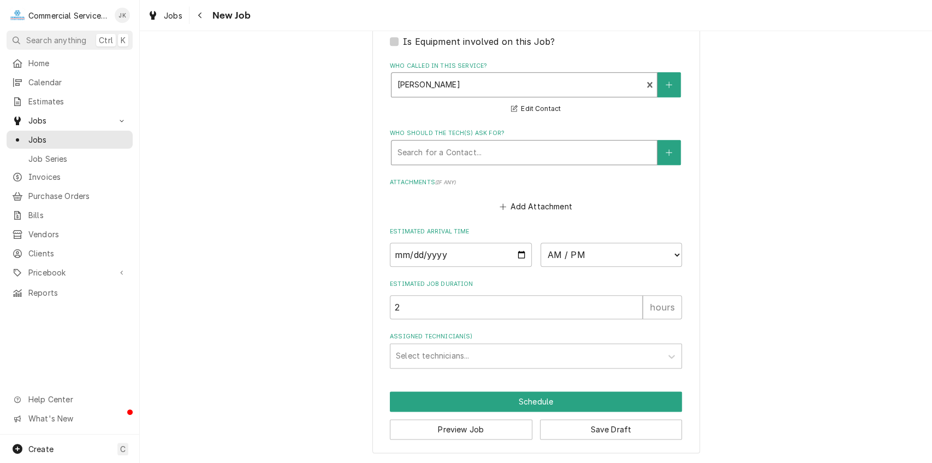
click at [397, 153] on input "Who should the tech(s) ask for?" at bounding box center [398, 152] width 2 height 17
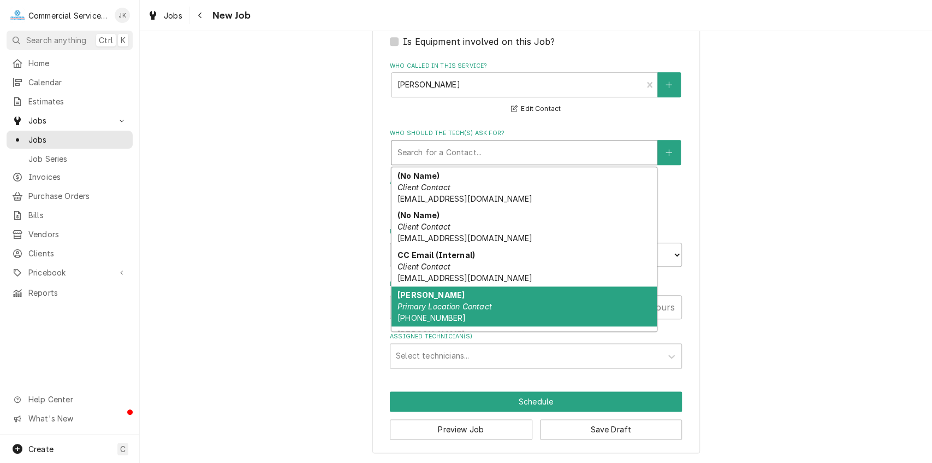
click at [422, 299] on div "Francisco Primary Location Contact (408) 904-9387" at bounding box center [524, 306] width 265 height 40
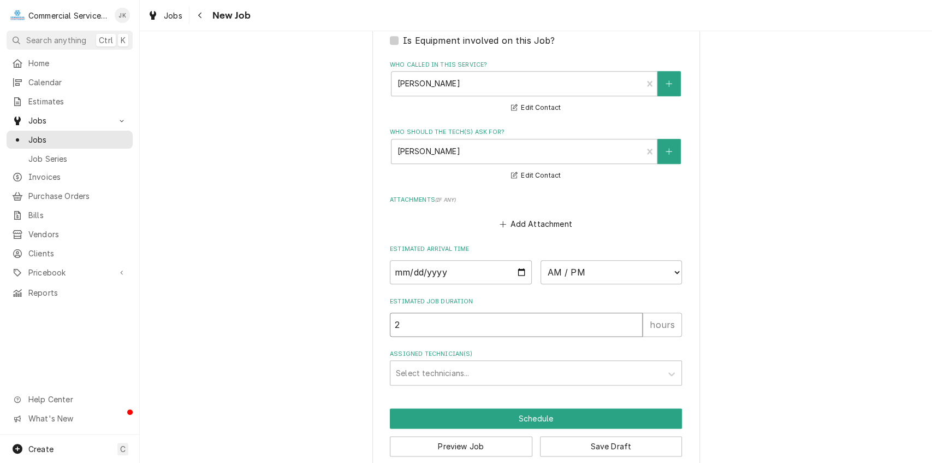
click at [407, 332] on input "2" at bounding box center [516, 324] width 253 height 24
type textarea "x"
type input "3"
type textarea "x"
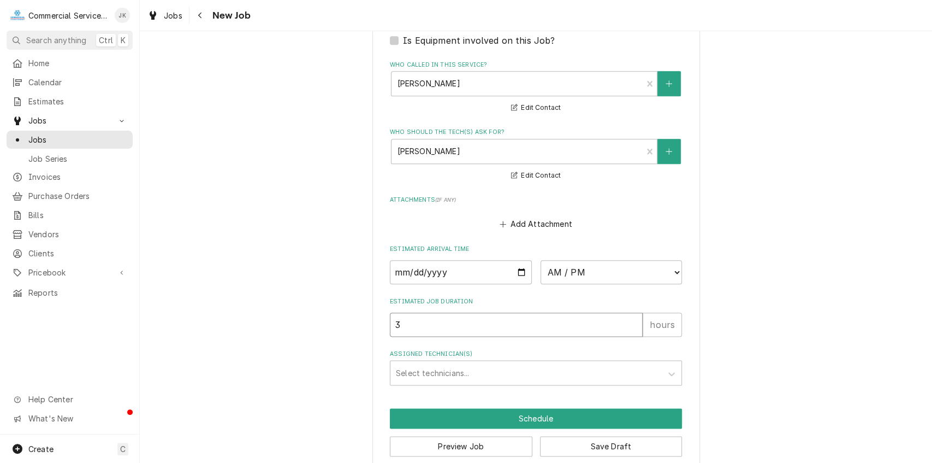
type input "3.5"
type textarea "x"
type input "3.5"
click at [437, 373] on div "Assigned Technician(s)" at bounding box center [526, 373] width 261 height 20
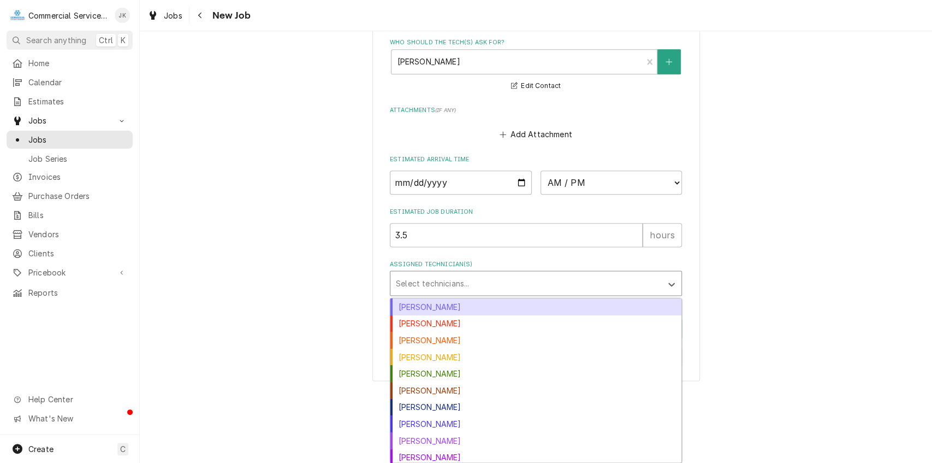
scroll to position [762, 0]
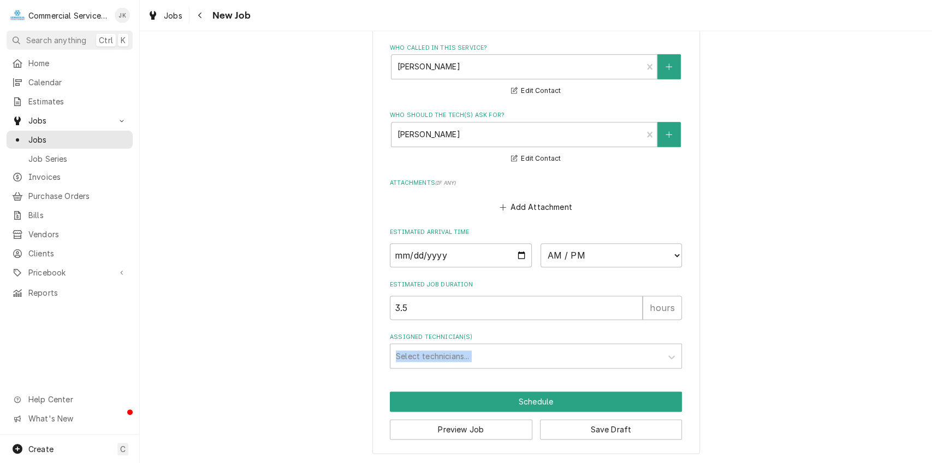
drag, startPoint x: 926, startPoint y: 332, endPoint x: 926, endPoint y: 361, distance: 29.5
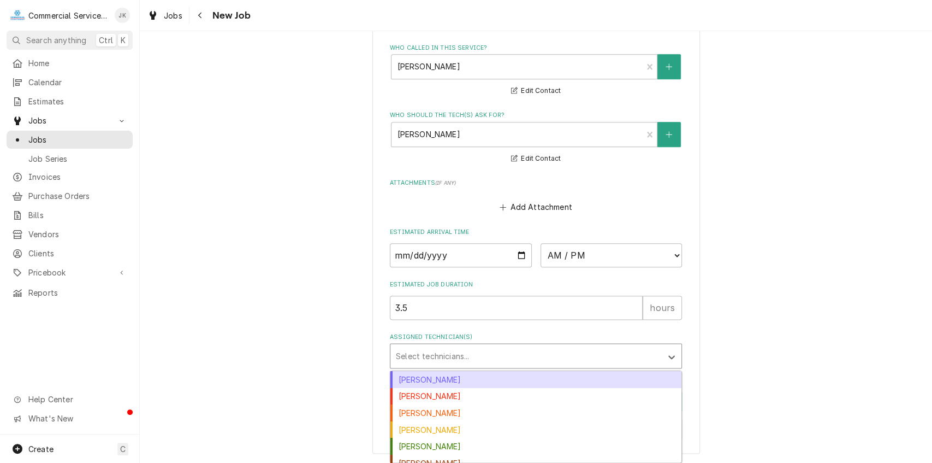
click at [468, 352] on div "Assigned Technician(s)" at bounding box center [526, 356] width 261 height 20
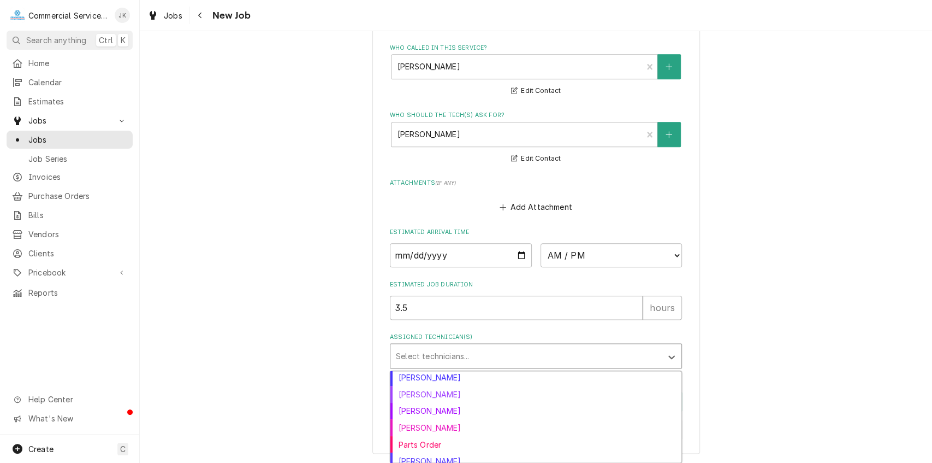
scroll to position [126, 0]
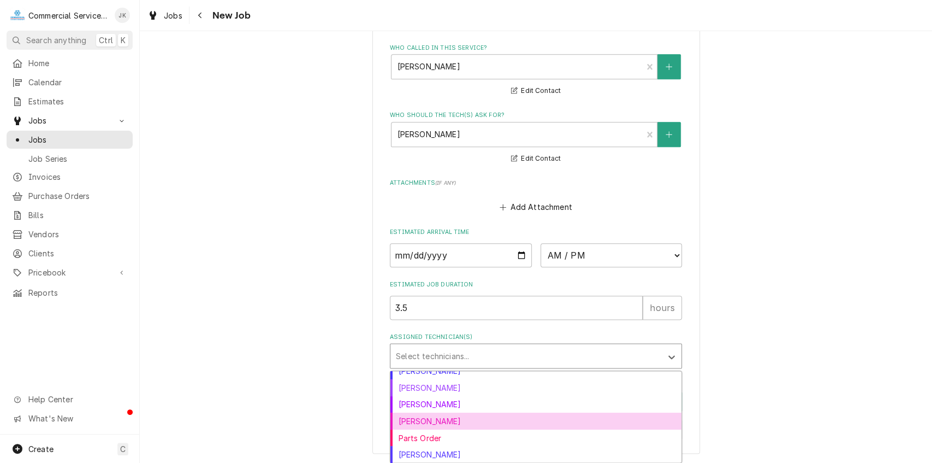
click at [406, 424] on div "[PERSON_NAME]" at bounding box center [536, 420] width 291 height 17
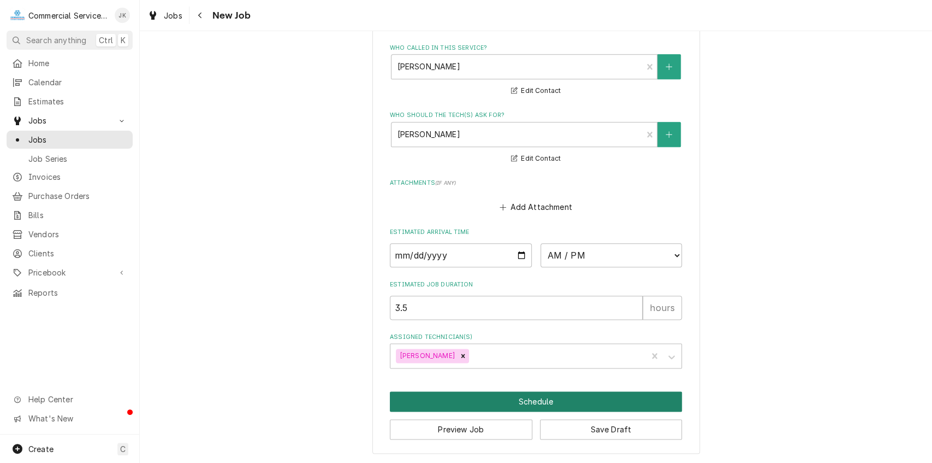
click at [536, 398] on button "Schedule" at bounding box center [536, 401] width 292 height 20
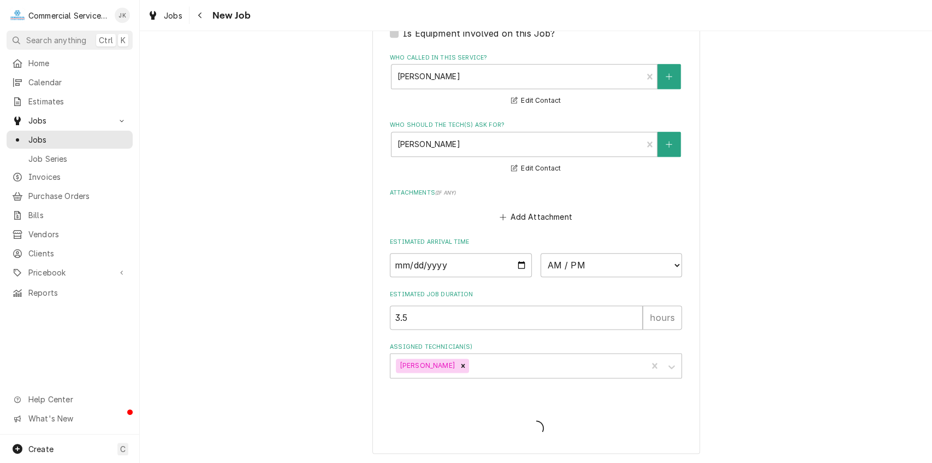
scroll to position [762, 0]
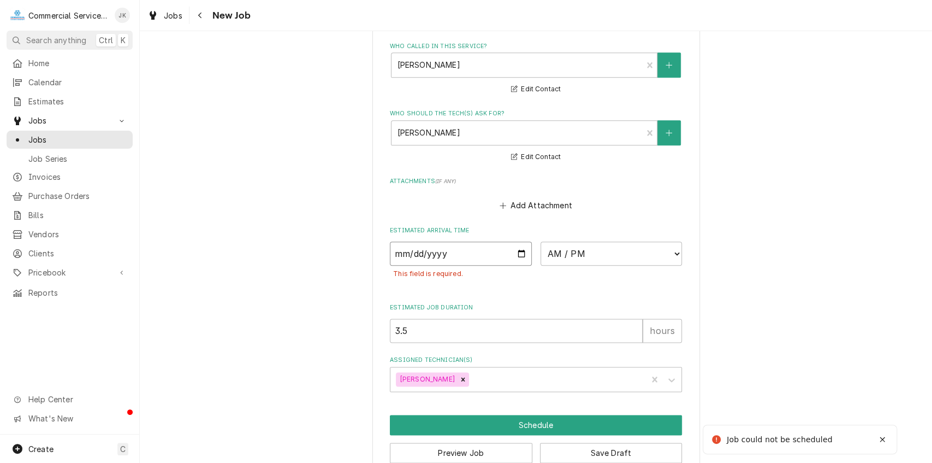
click at [521, 253] on input "Date" at bounding box center [461, 253] width 142 height 24
type textarea "x"
type input "2025-08-11"
type textarea "x"
click at [674, 256] on select "AM / PM 6:00 AM 6:15 AM 6:30 AM 6:45 AM 7:00 AM 7:15 AM 7:30 AM 7:45 AM 8:00 AM…" at bounding box center [612, 253] width 142 height 24
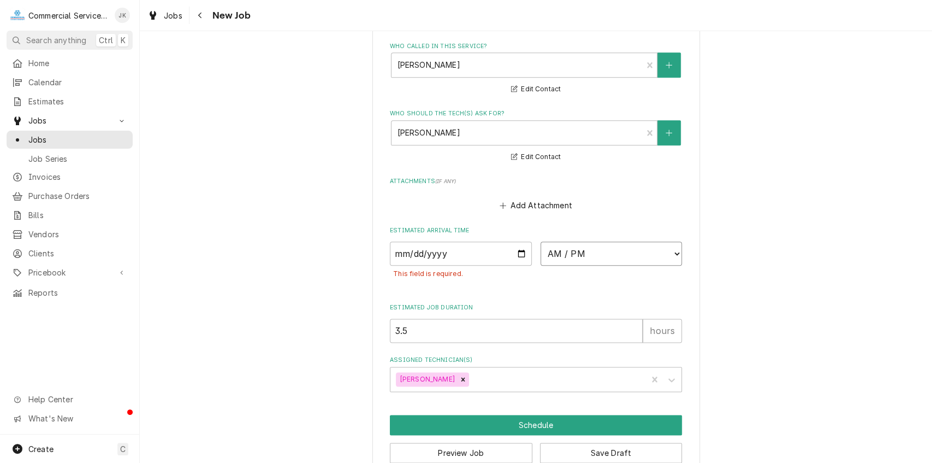
select select "13:00:00"
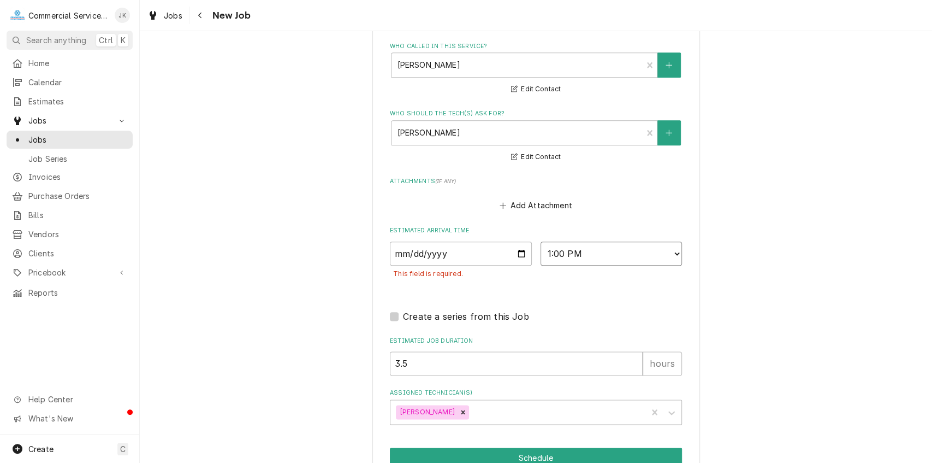
scroll to position [820, 0]
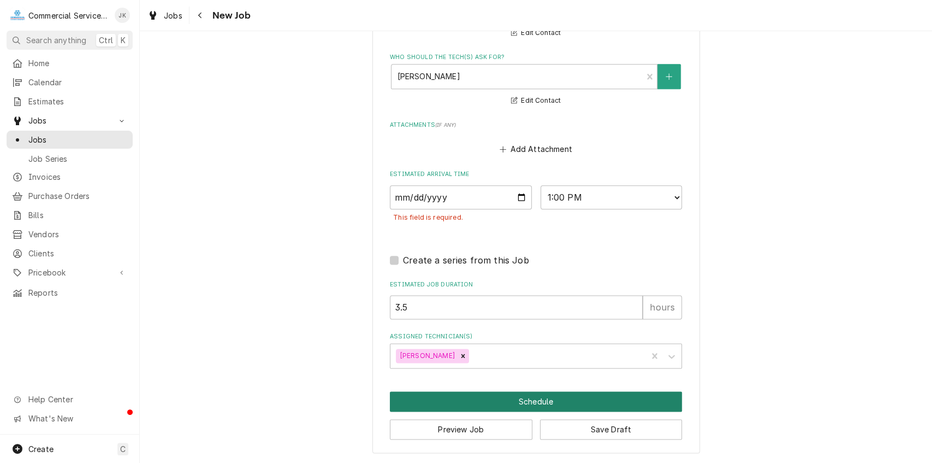
click at [522, 398] on button "Schedule" at bounding box center [536, 401] width 292 height 20
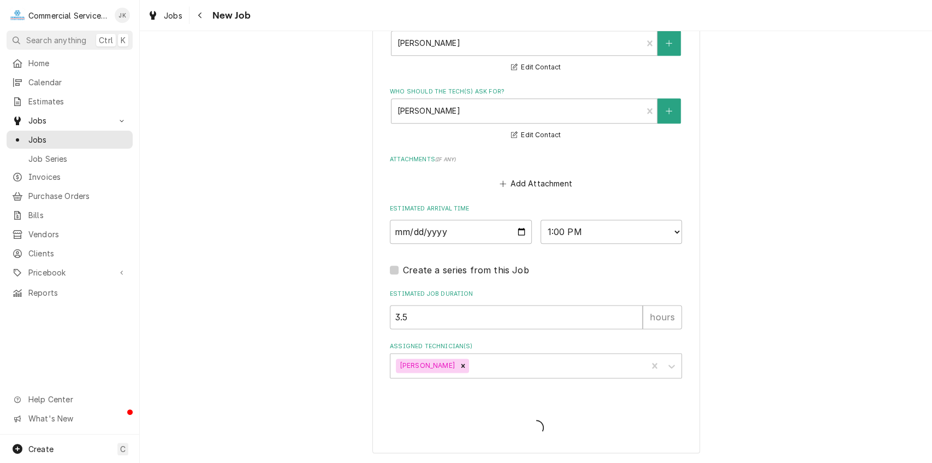
type textarea "x"
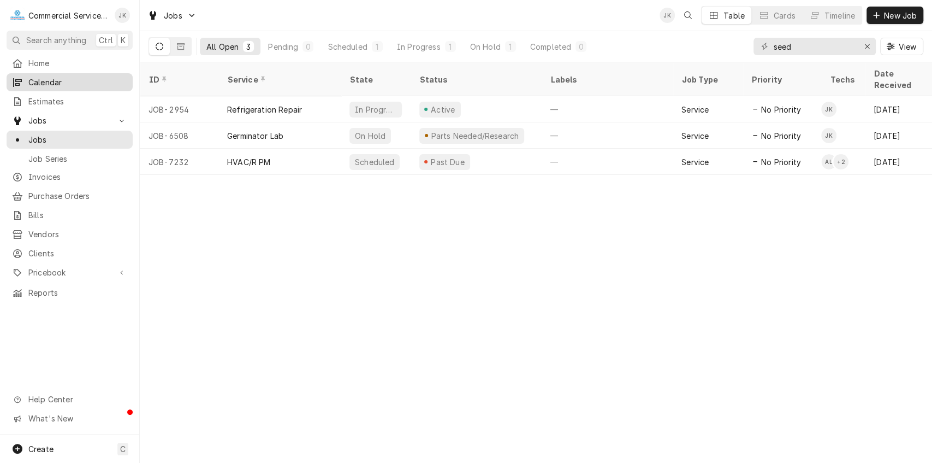
click at [68, 79] on span "Calendar" at bounding box center [77, 81] width 99 height 11
